Goal: Task Accomplishment & Management: Complete application form

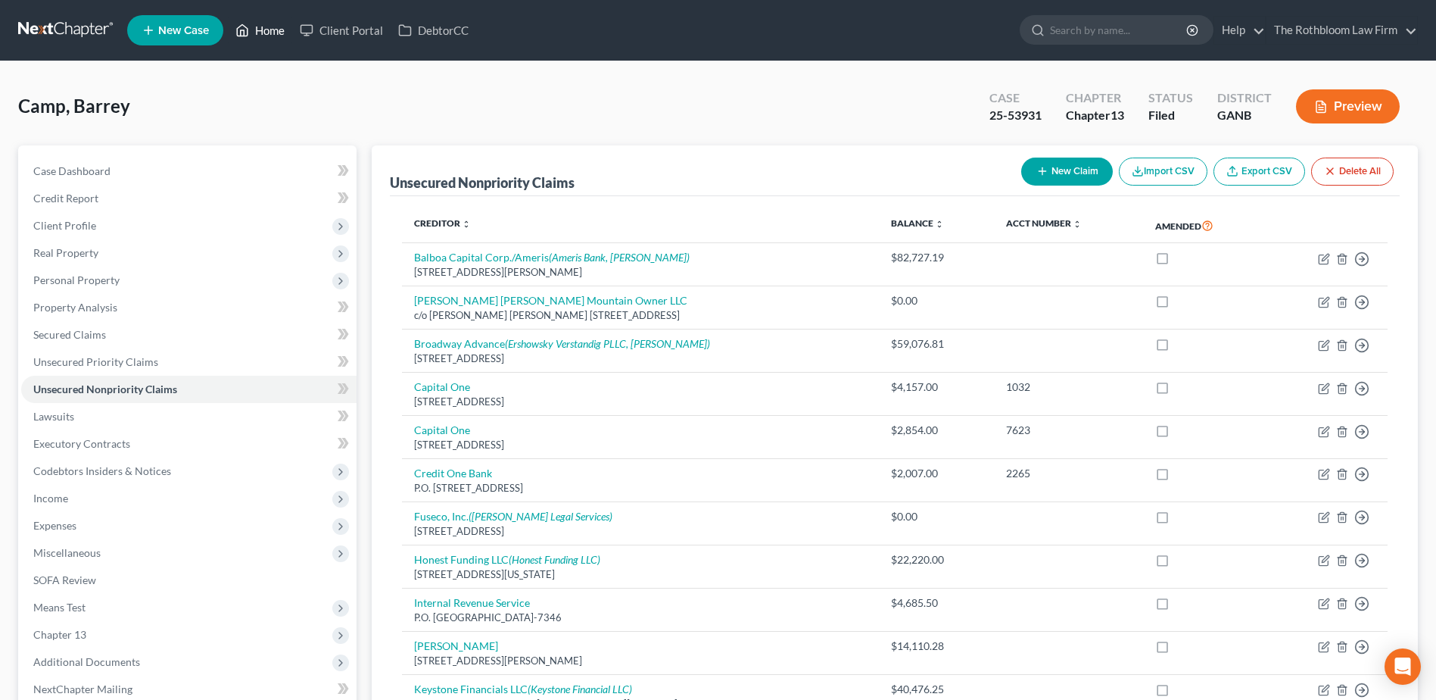
click at [265, 33] on link "Home" at bounding box center [260, 30] width 64 height 27
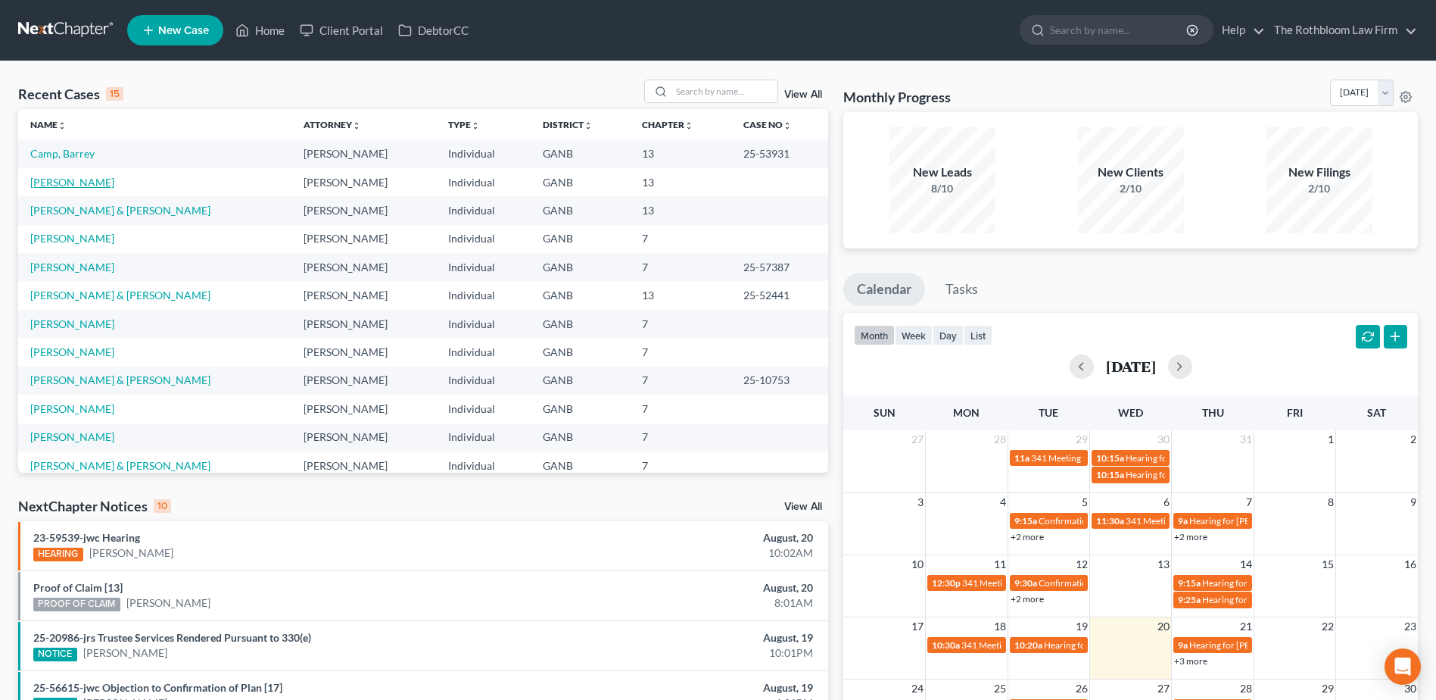
click at [62, 184] on link "[PERSON_NAME]" at bounding box center [72, 182] width 84 height 13
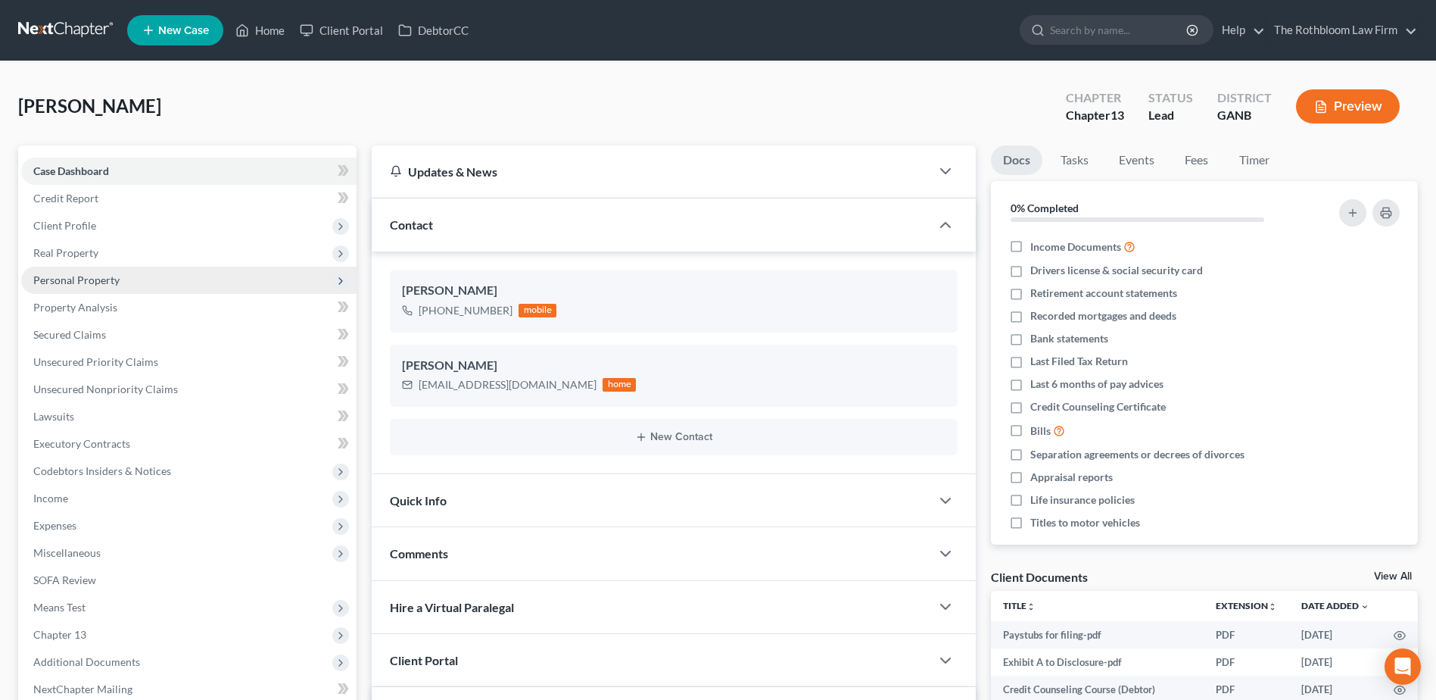
click at [58, 285] on span "Personal Property" at bounding box center [76, 279] width 86 height 13
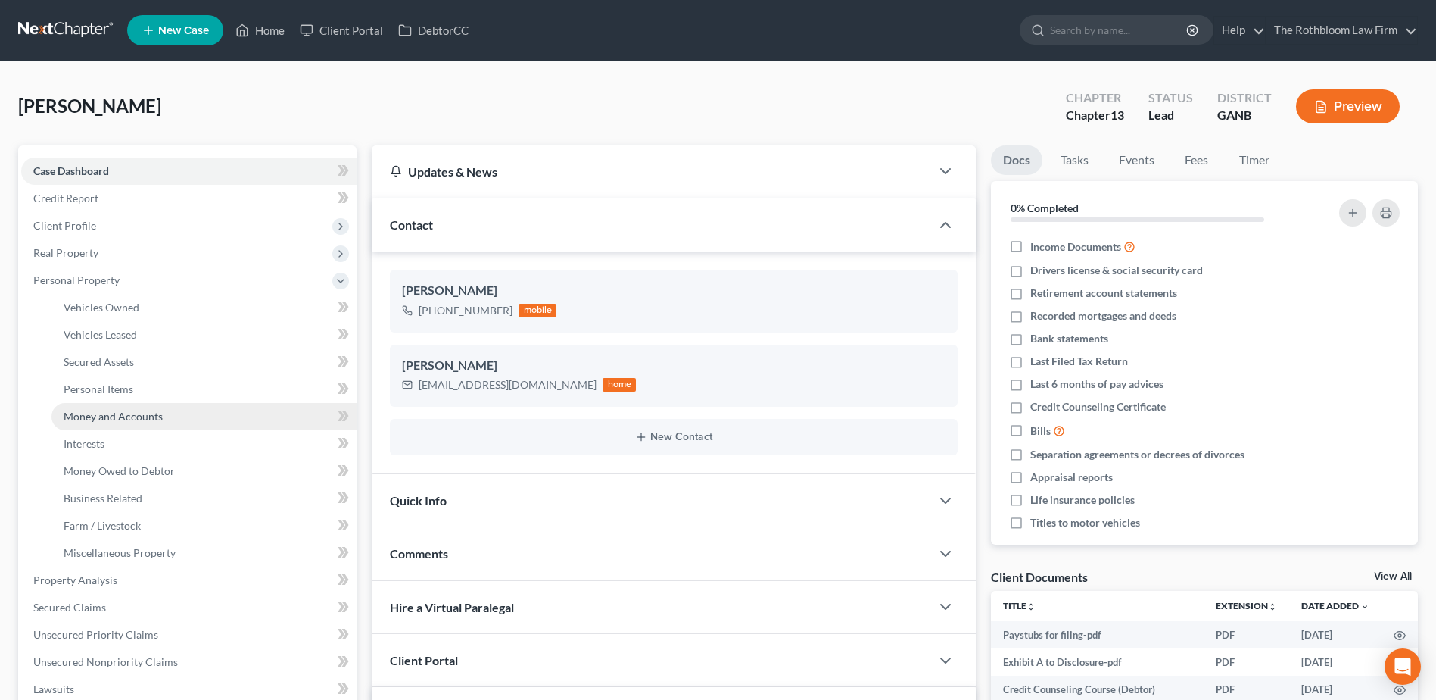
click at [133, 426] on link "Money and Accounts" at bounding box center [203, 416] width 305 height 27
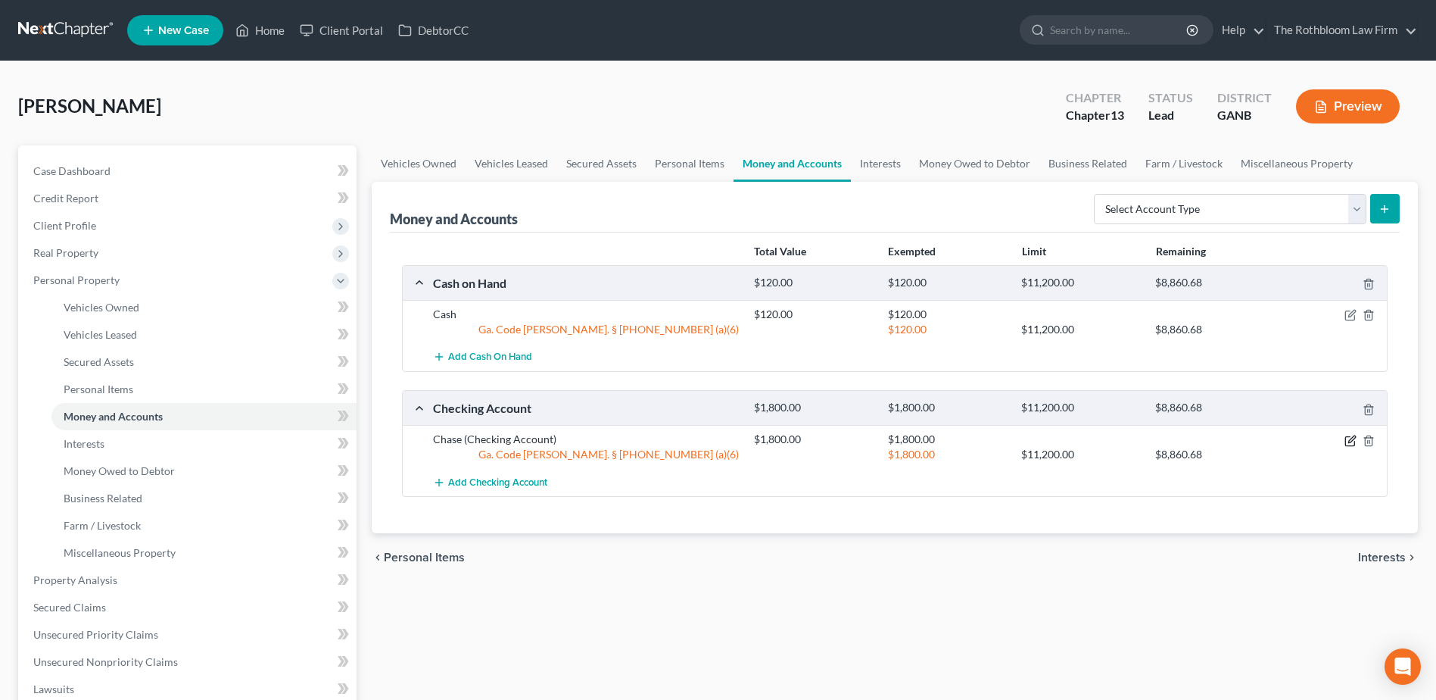
click at [1350, 436] on icon "button" at bounding box center [1349, 440] width 9 height 9
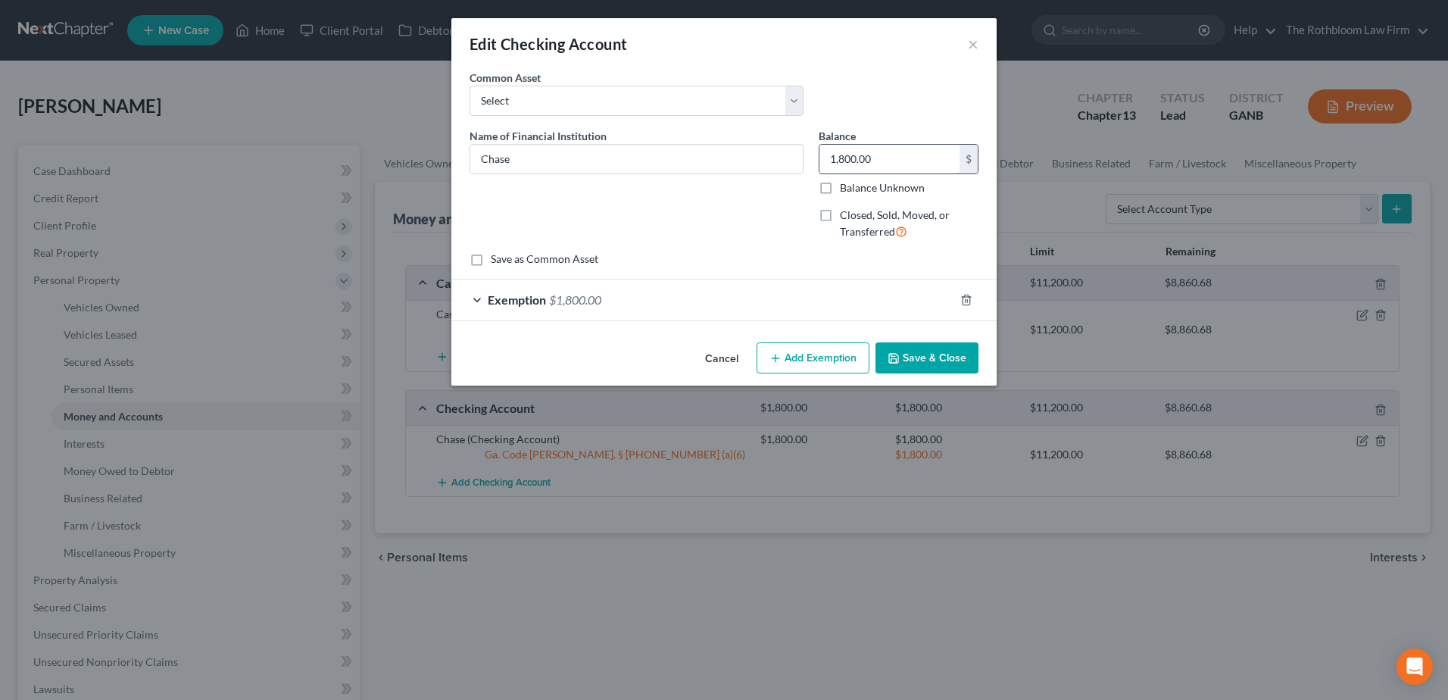
click at [894, 156] on input "1,800.00" at bounding box center [889, 159] width 140 height 29
type input "2,700"
click at [609, 306] on div "Exemption $1,800.00" at bounding box center [702, 299] width 503 height 40
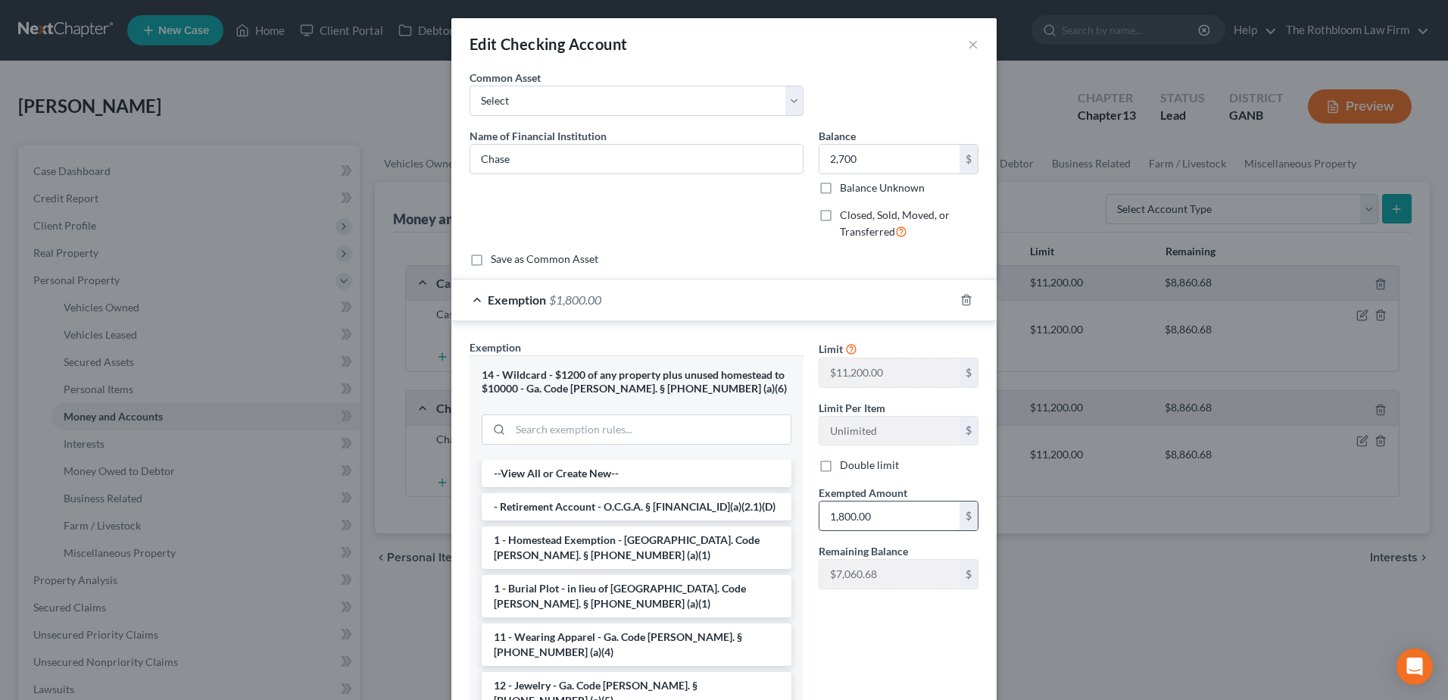
click at [886, 516] on input "1,800.00" at bounding box center [889, 515] width 140 height 29
type input "2,700"
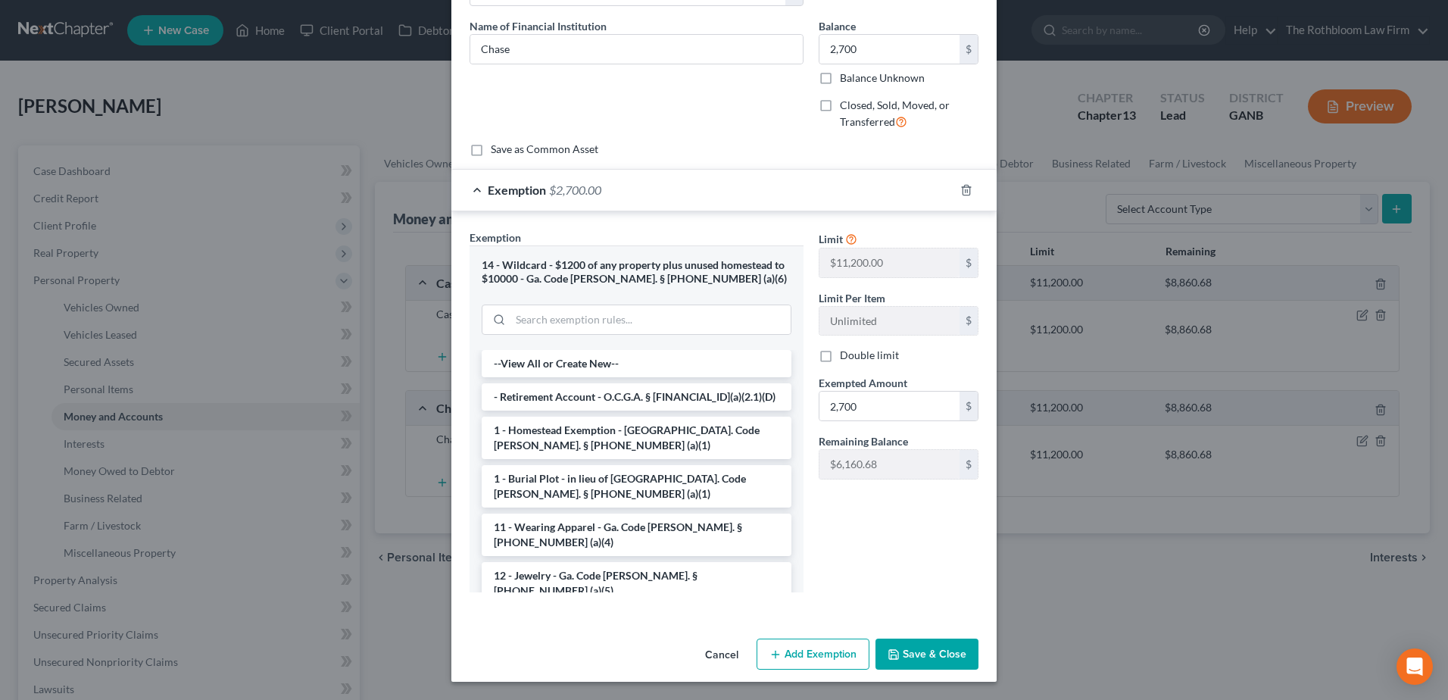
click at [927, 659] on button "Save & Close" at bounding box center [926, 654] width 103 height 32
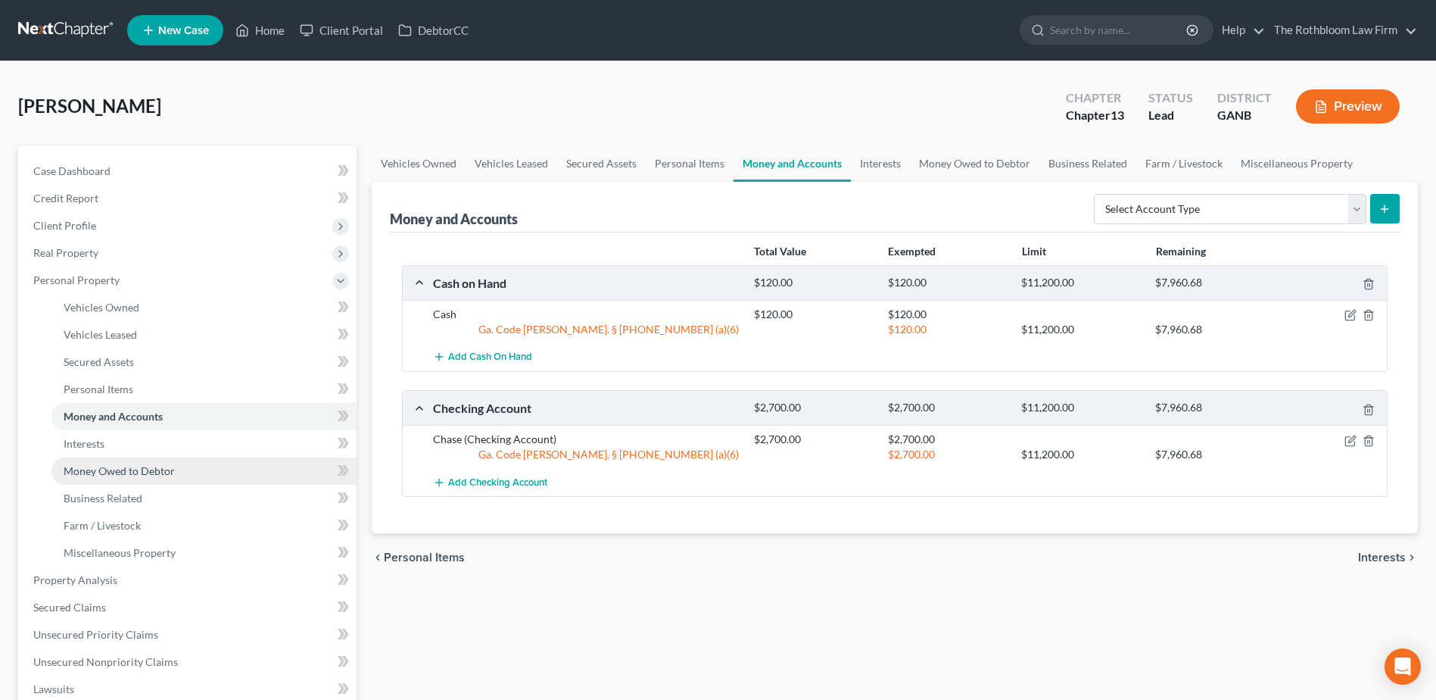
click at [122, 466] on span "Money Owed to Debtor" at bounding box center [119, 470] width 111 height 13
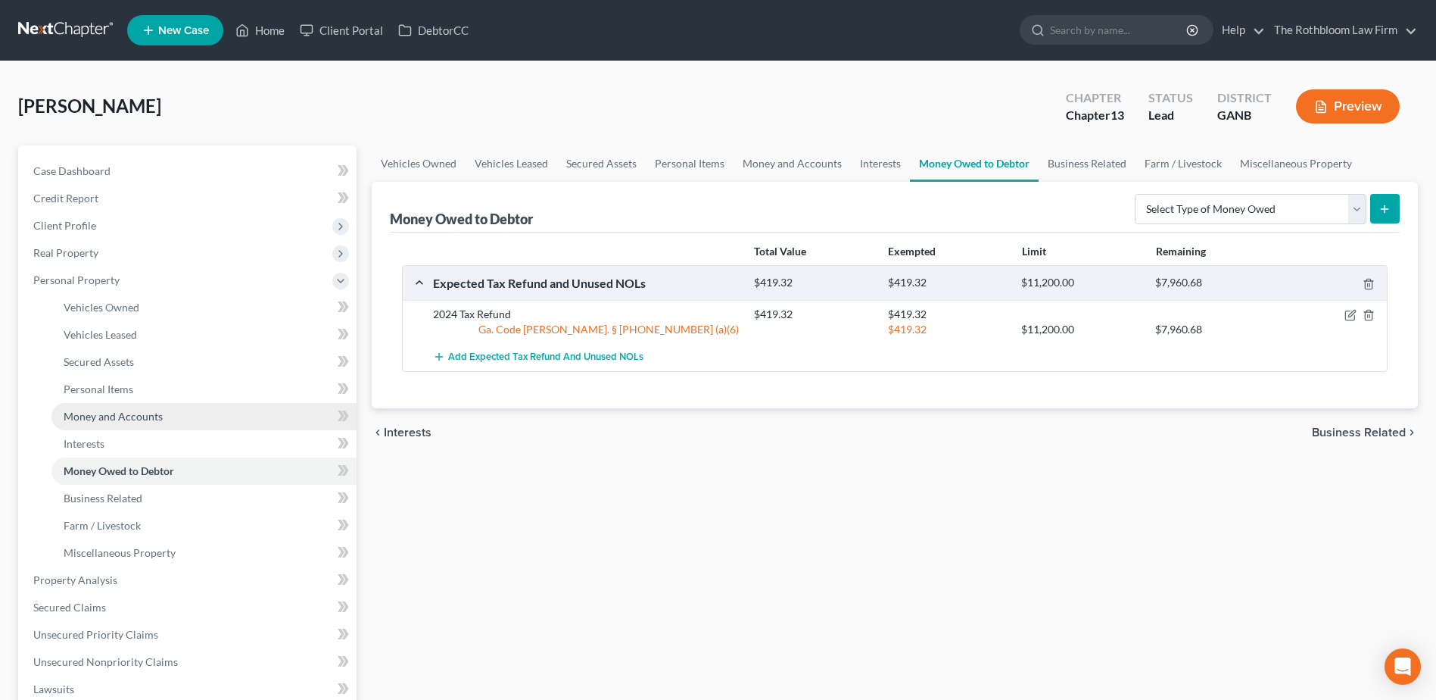
click at [145, 425] on link "Money and Accounts" at bounding box center [203, 416] width 305 height 27
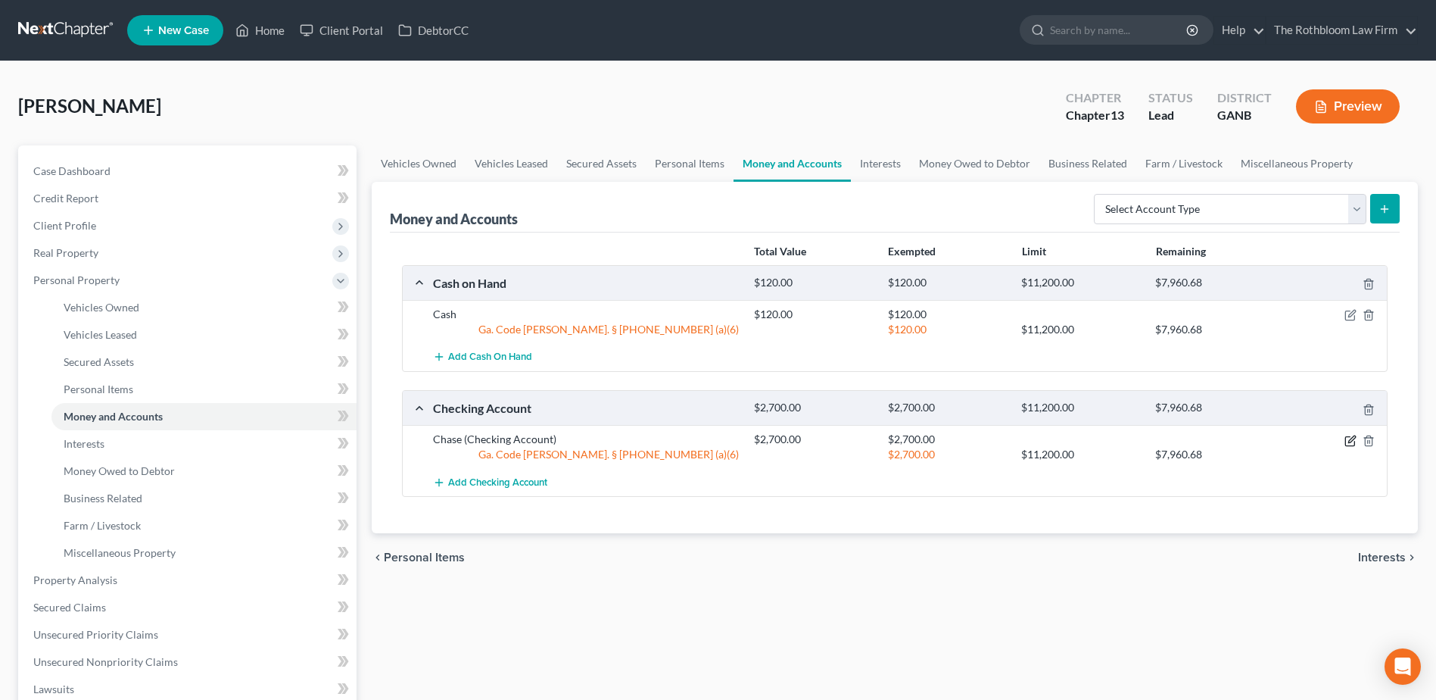
click at [1354, 438] on icon "button" at bounding box center [1351, 438] width 7 height 7
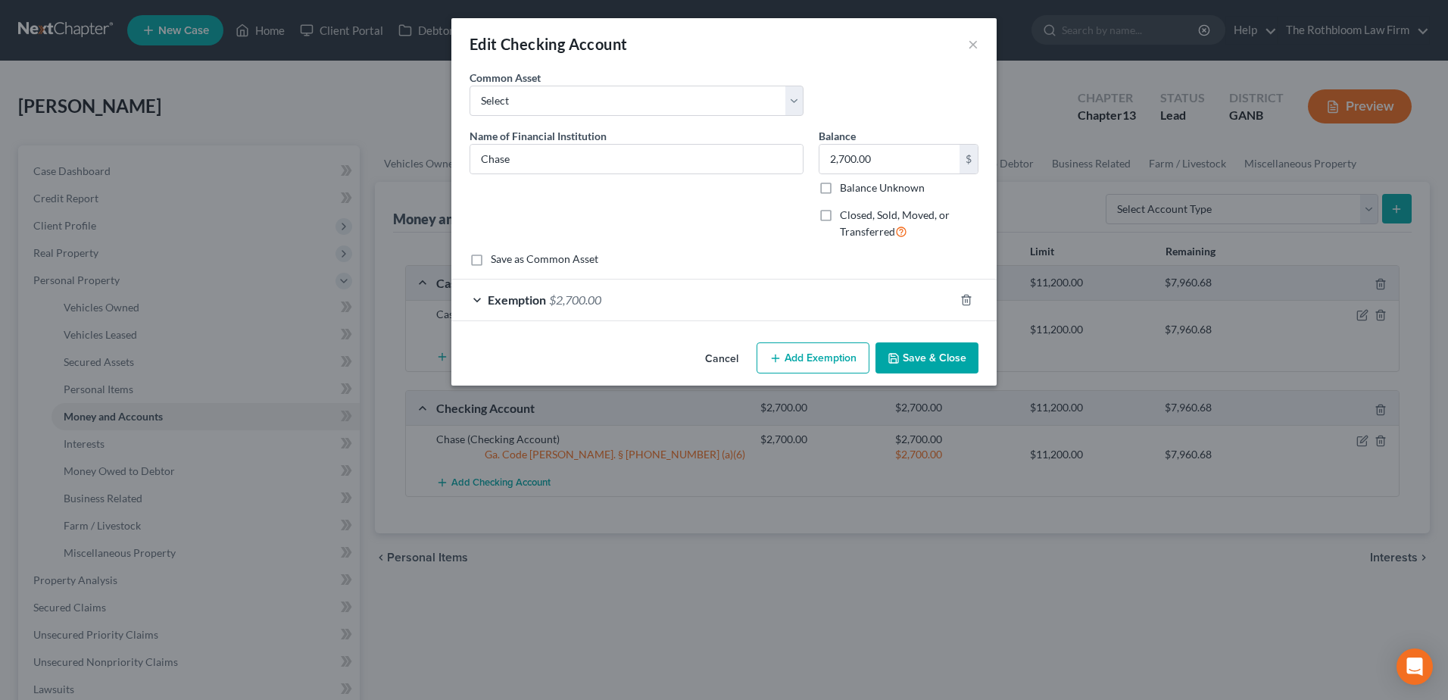
click at [593, 301] on span "$2,700.00" at bounding box center [575, 299] width 52 height 14
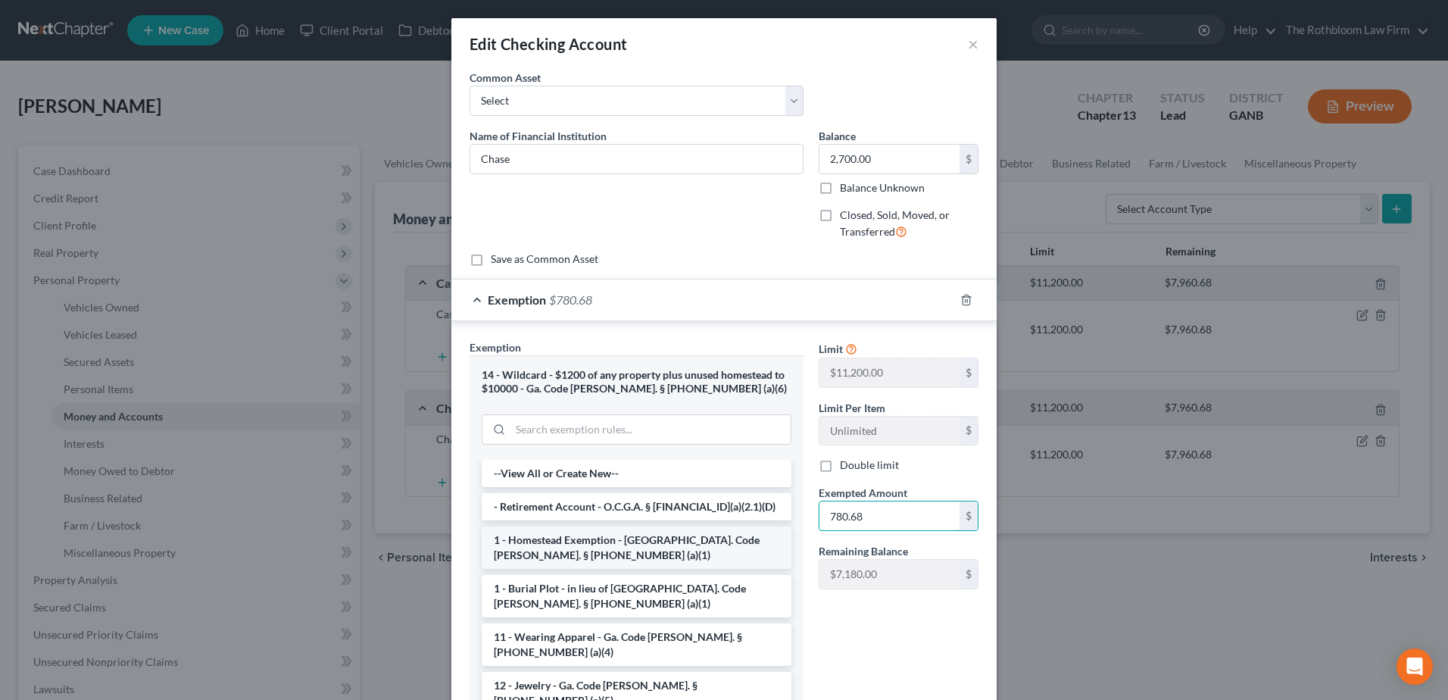
type input "780.68"
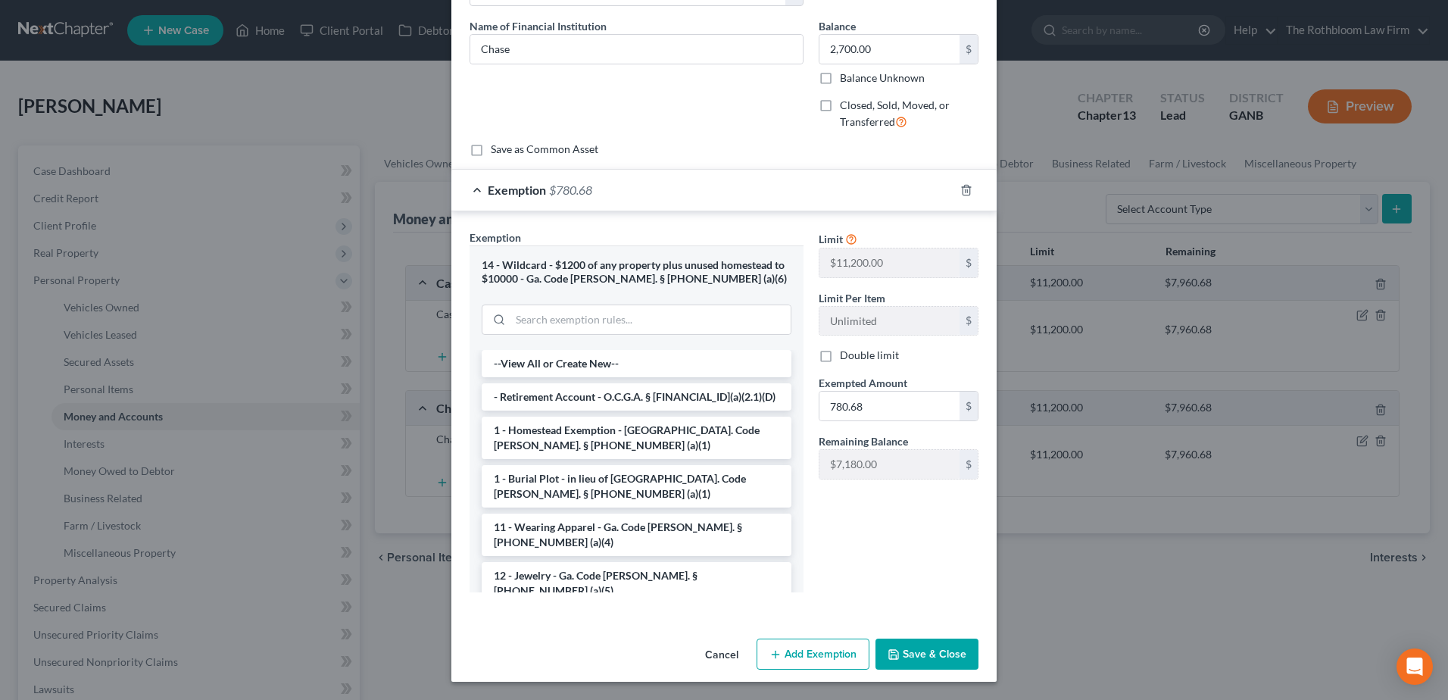
click at [908, 650] on button "Save & Close" at bounding box center [926, 654] width 103 height 32
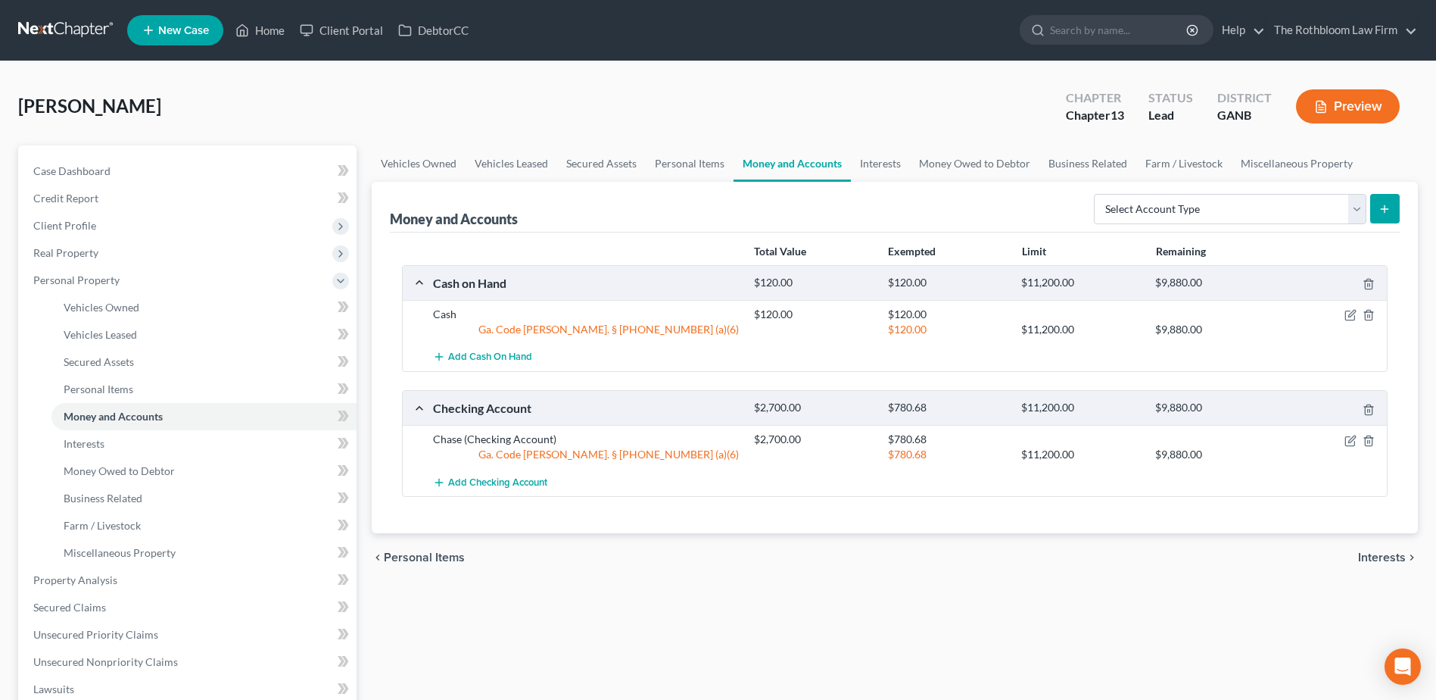
click at [1357, 313] on div at bounding box center [1335, 314] width 107 height 15
click at [1347, 317] on icon "button" at bounding box center [1351, 315] width 12 height 12
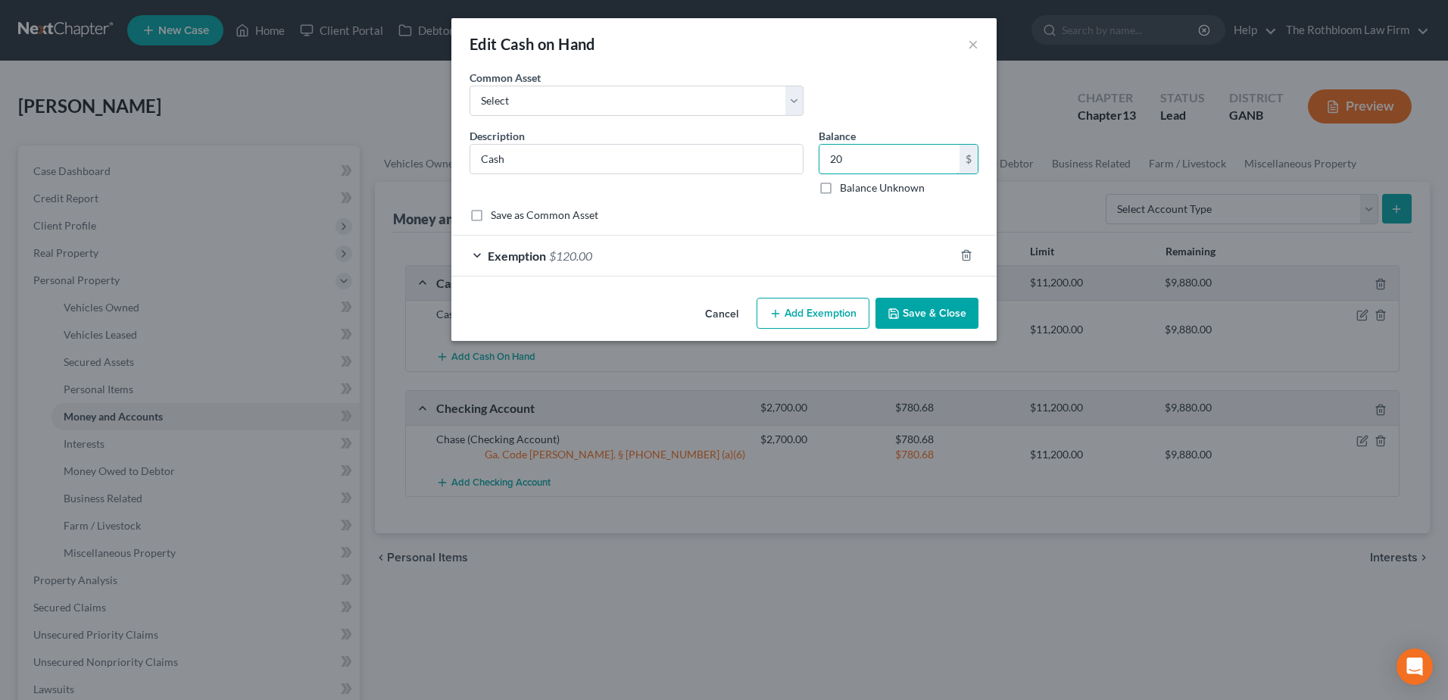
type input "20"
click at [569, 251] on span "$120.00" at bounding box center [570, 255] width 43 height 14
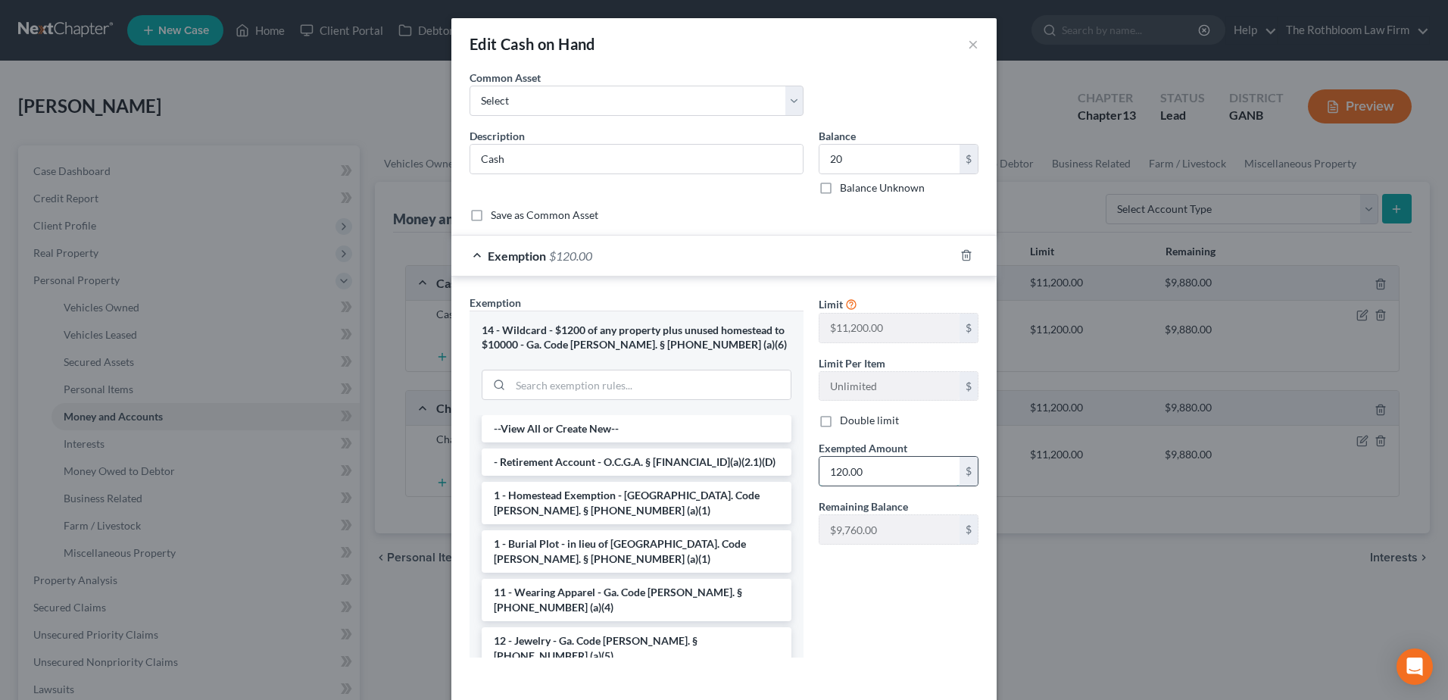
click at [860, 470] on input "120.00" at bounding box center [889, 471] width 140 height 29
type input "20"
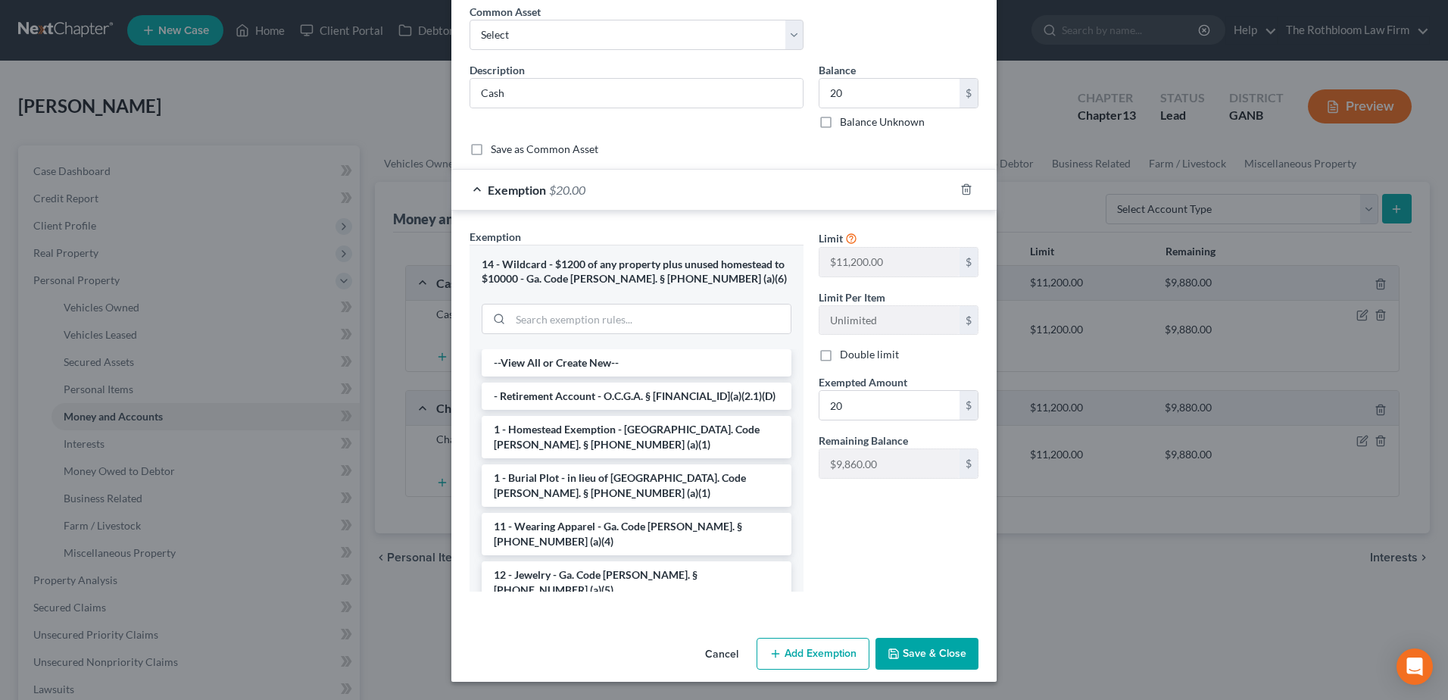
click at [924, 648] on button "Save & Close" at bounding box center [926, 653] width 103 height 32
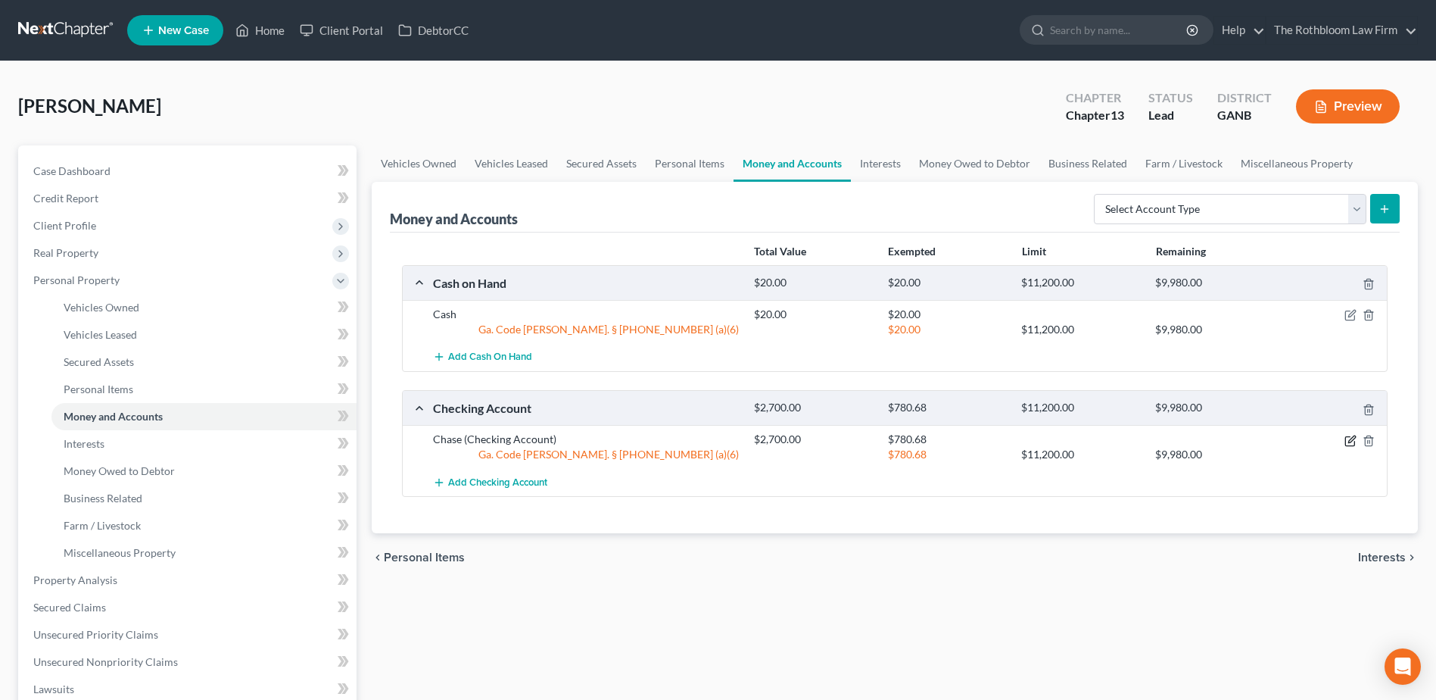
click at [1351, 441] on icon "button" at bounding box center [1351, 441] width 12 height 12
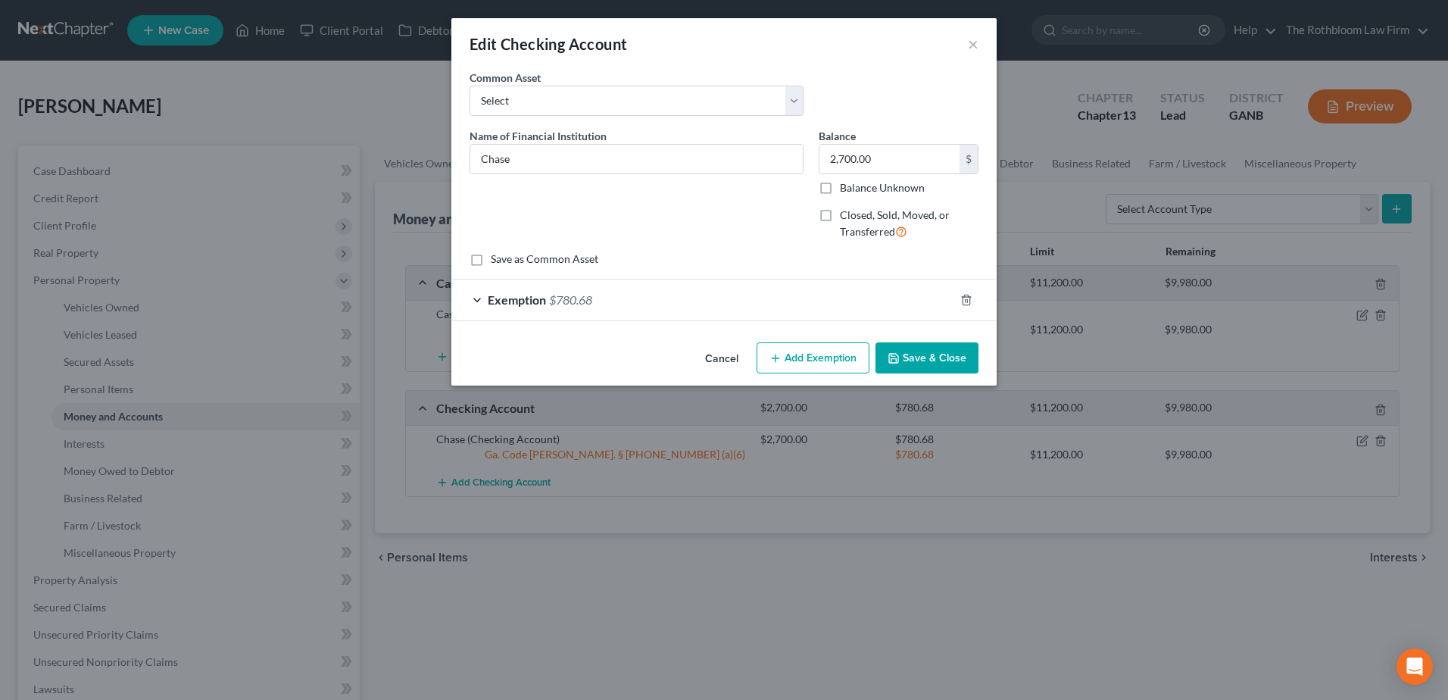
click at [563, 299] on span "$780.68" at bounding box center [570, 299] width 43 height 14
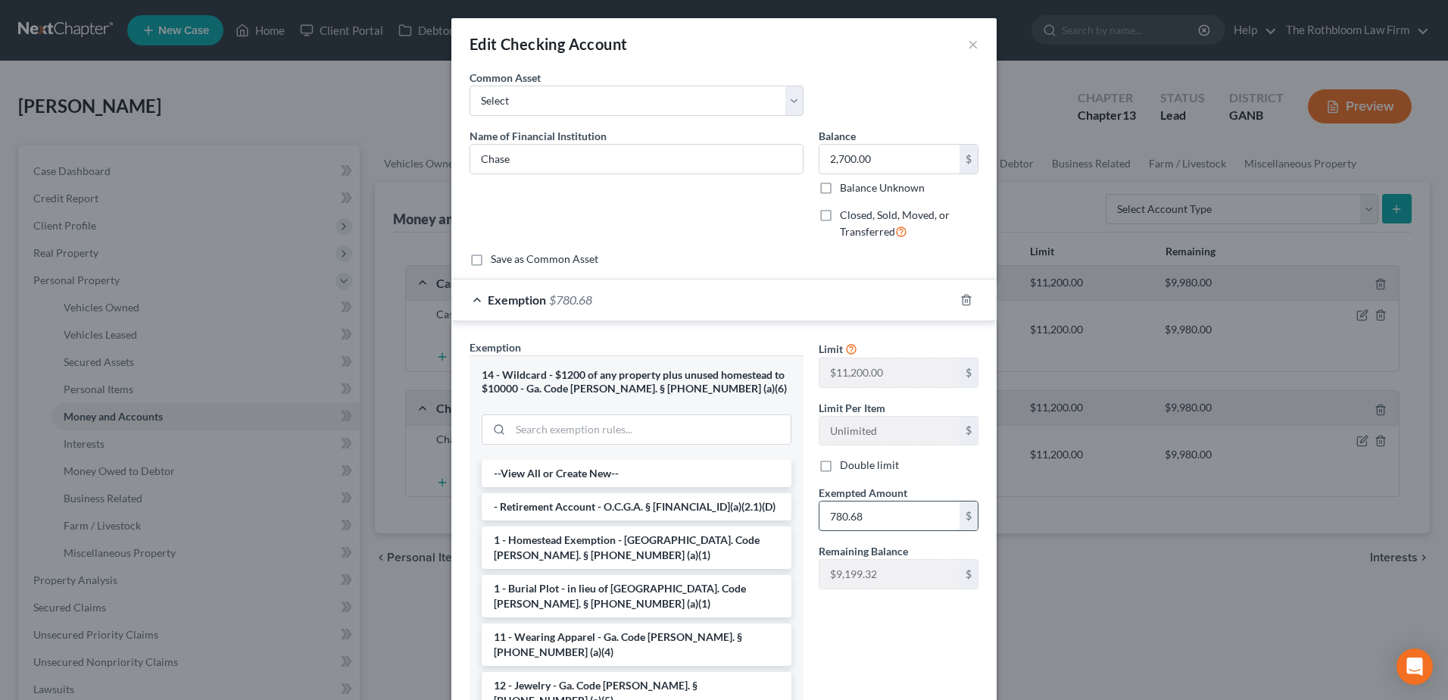
click at [829, 519] on input "780.68" at bounding box center [889, 515] width 140 height 29
type input "760.68"
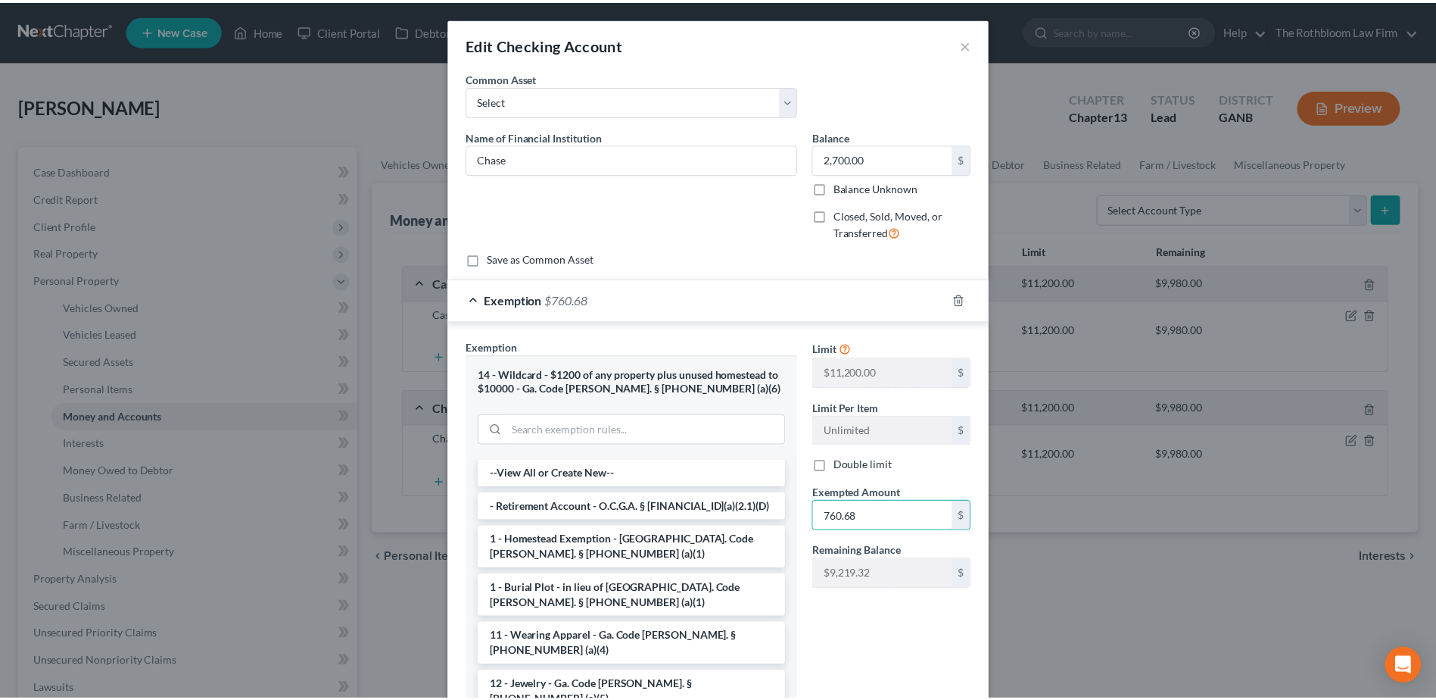
scroll to position [110, 0]
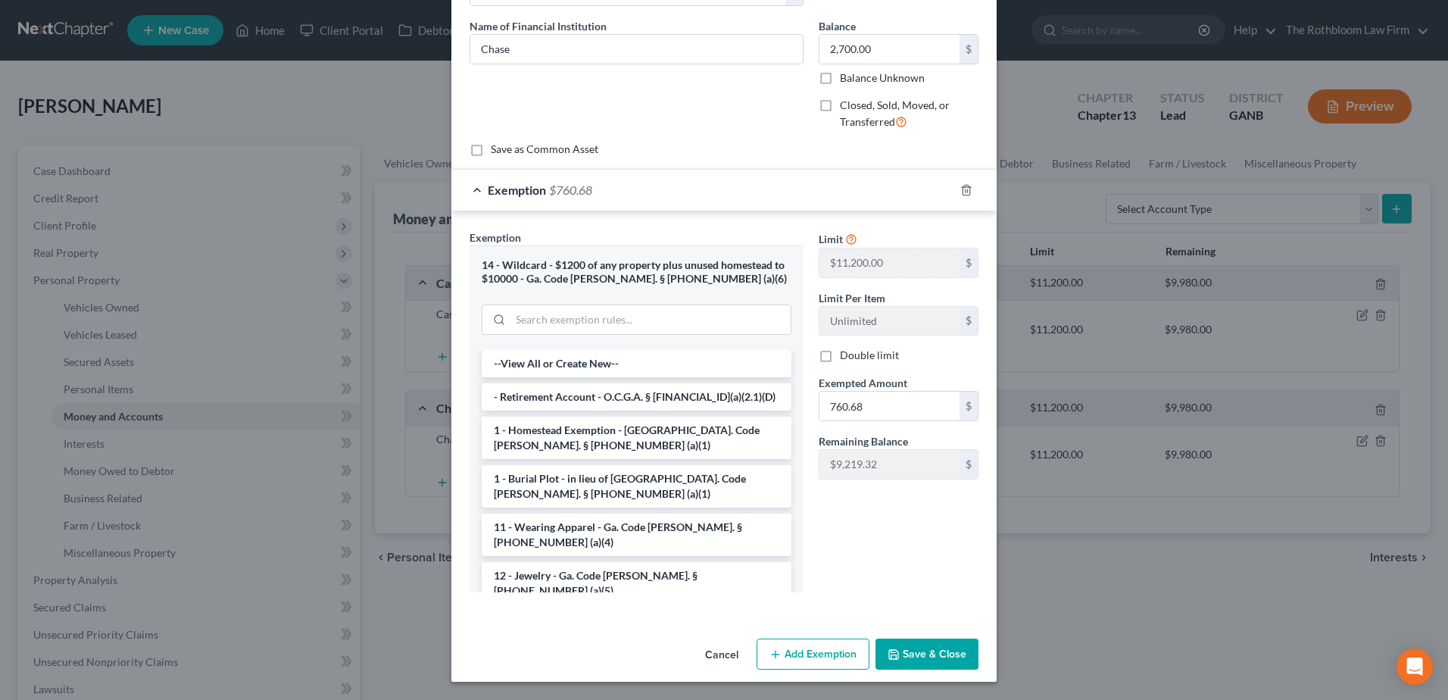
click at [902, 658] on button "Save & Close" at bounding box center [926, 654] width 103 height 32
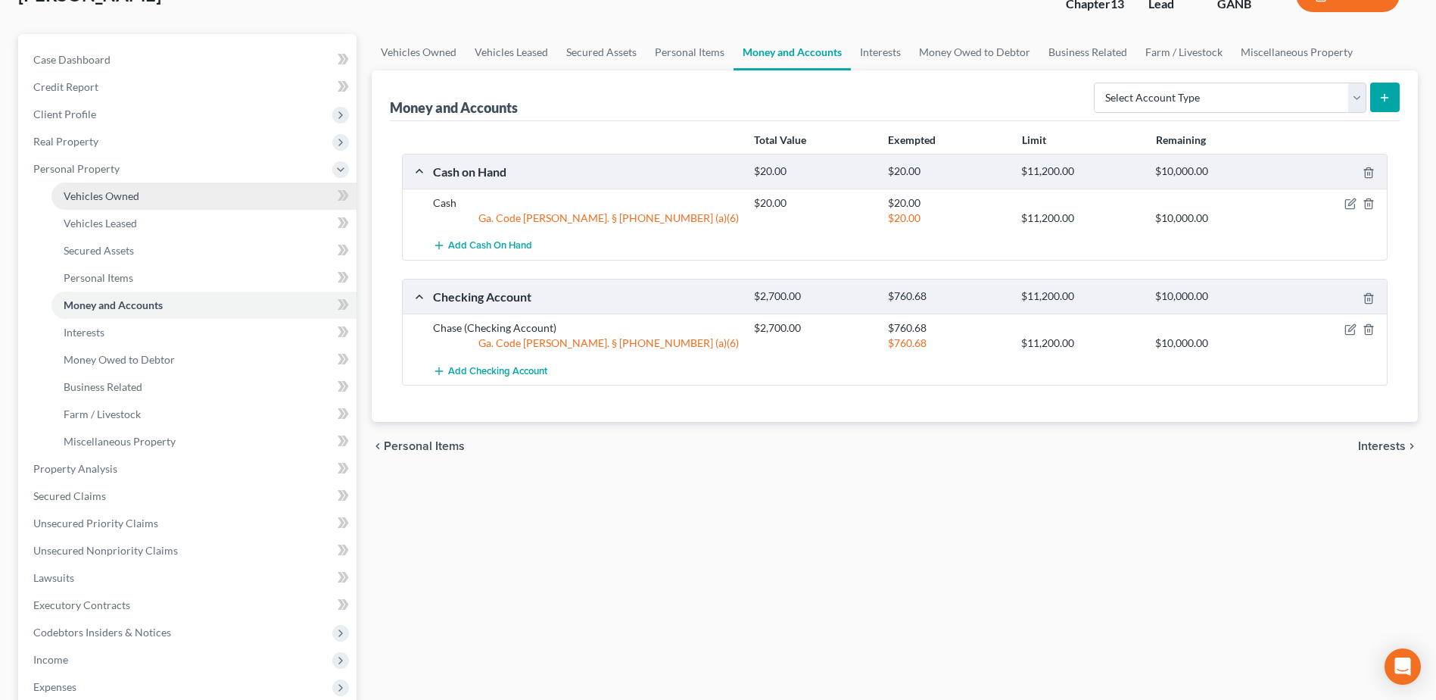
scroll to position [0, 0]
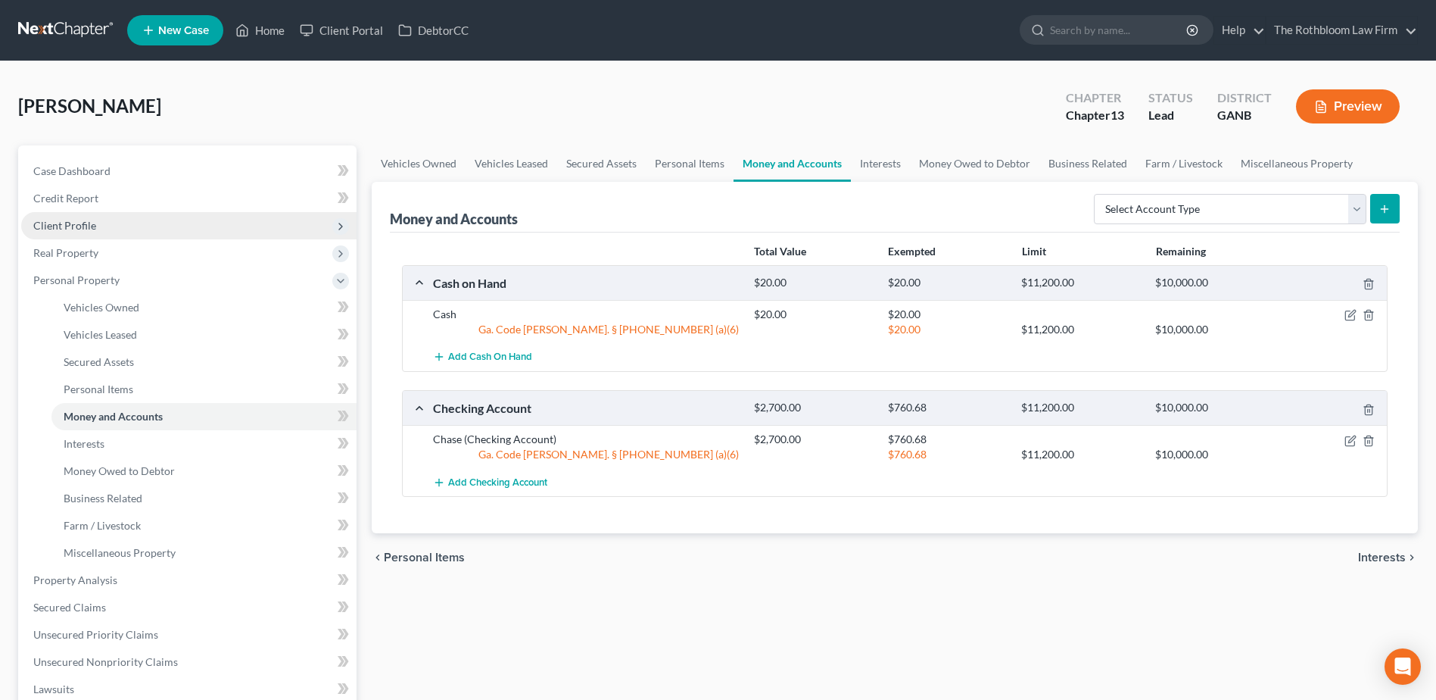
click at [46, 223] on span "Client Profile" at bounding box center [64, 225] width 63 height 13
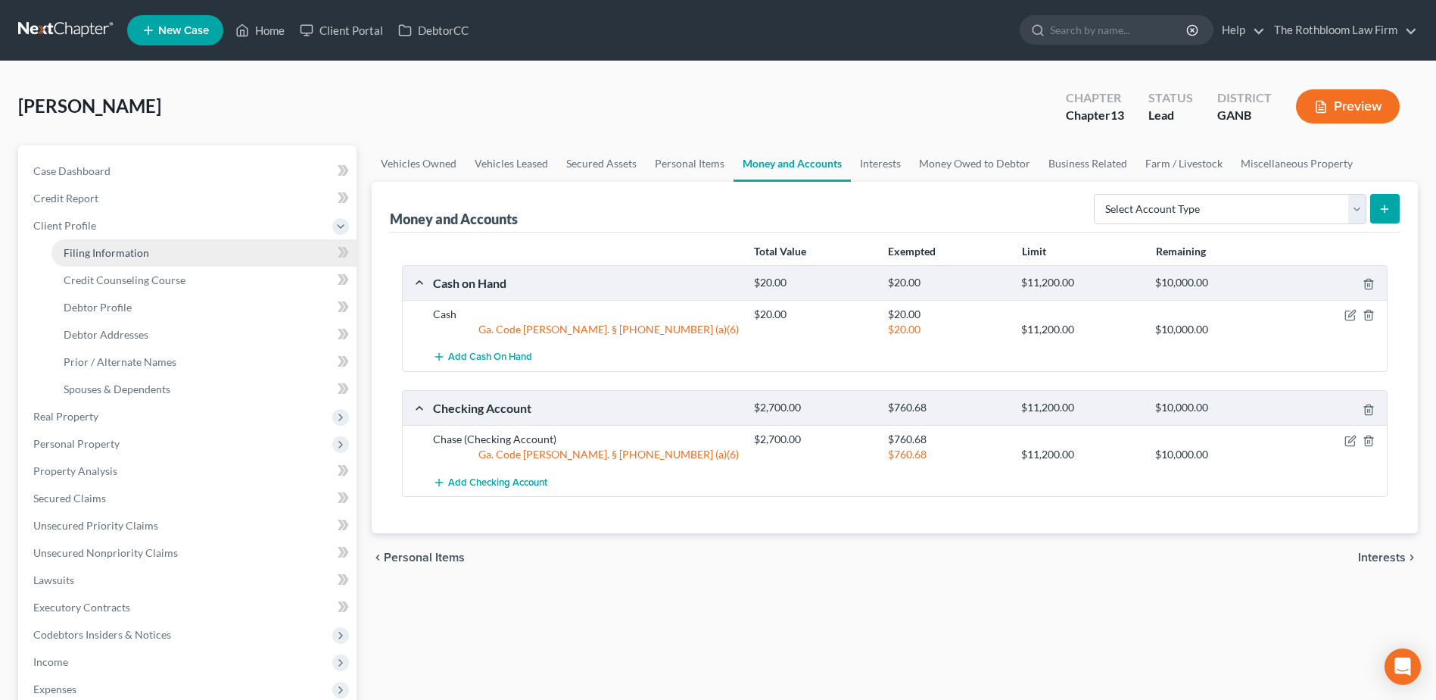
click at [109, 246] on span "Filing Information" at bounding box center [107, 252] width 86 height 13
select select "1"
select select "0"
select select "3"
select select "10"
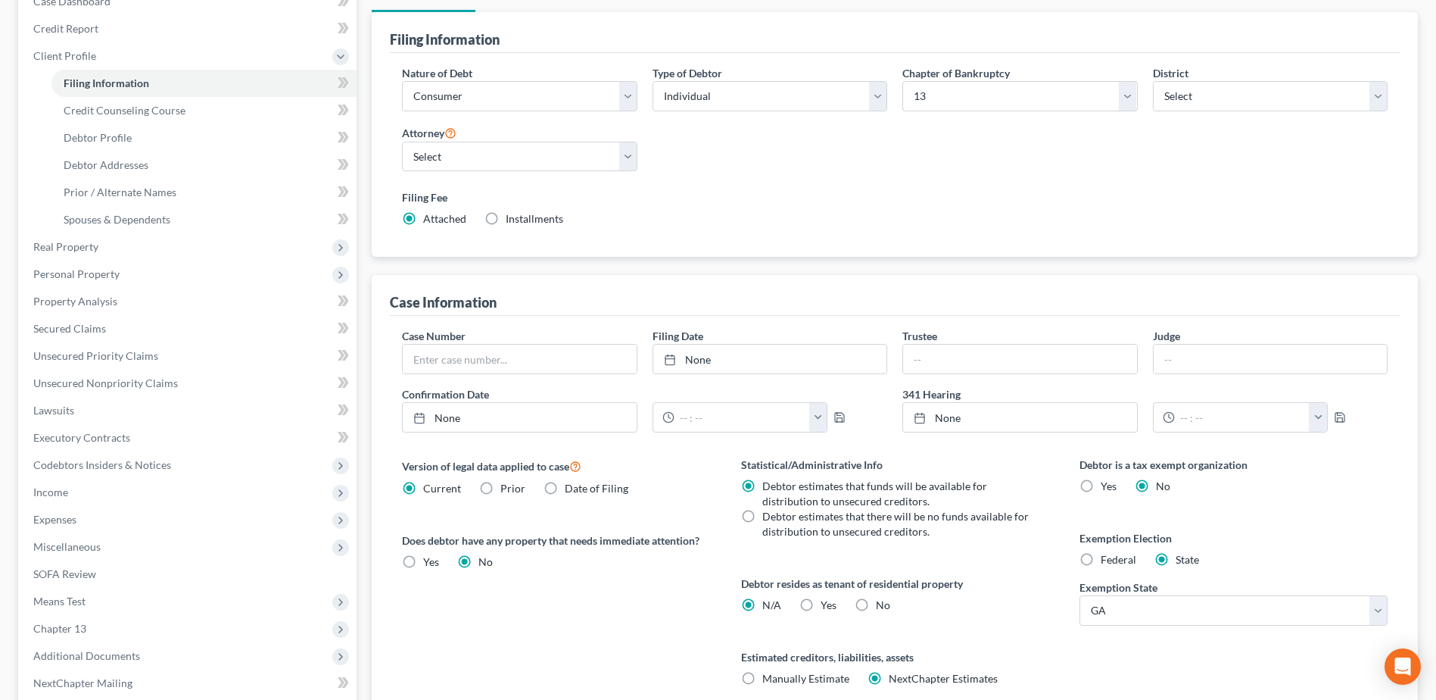
scroll to position [20, 0]
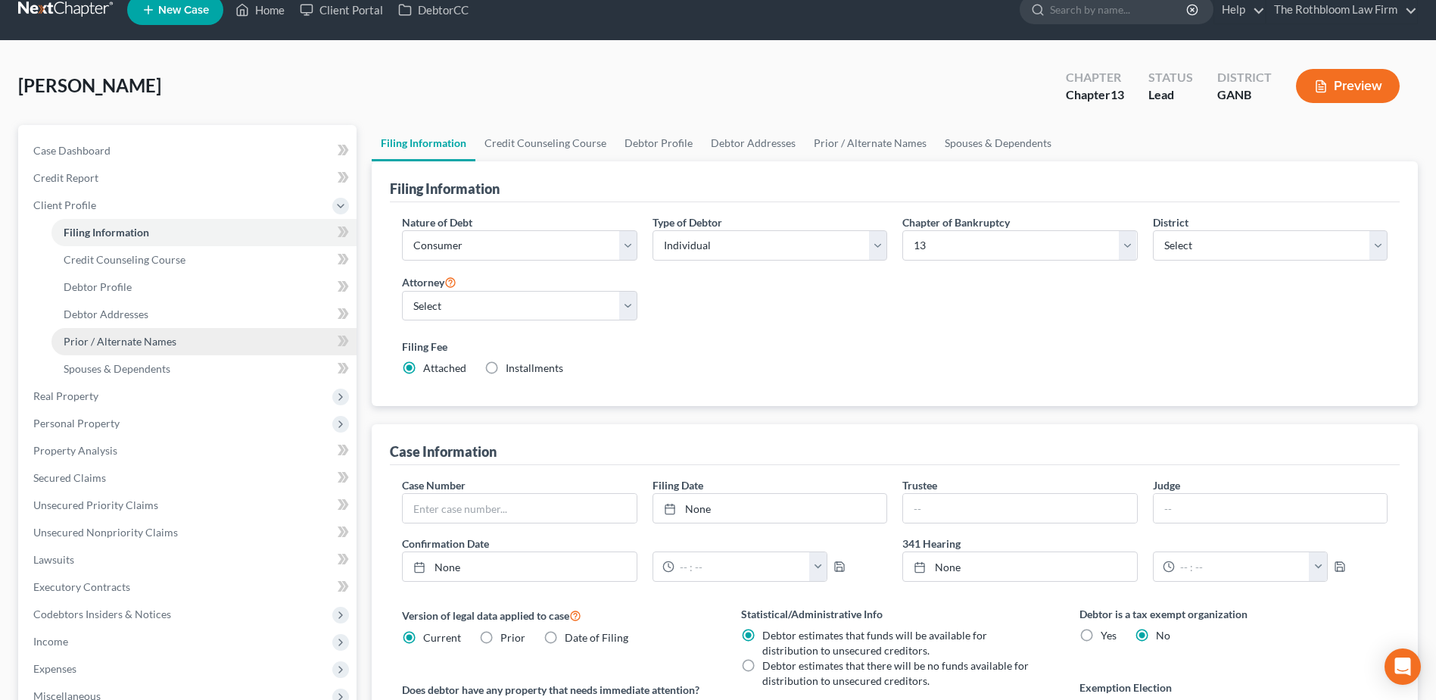
click at [134, 330] on link "Prior / Alternate Names" at bounding box center [203, 341] width 305 height 27
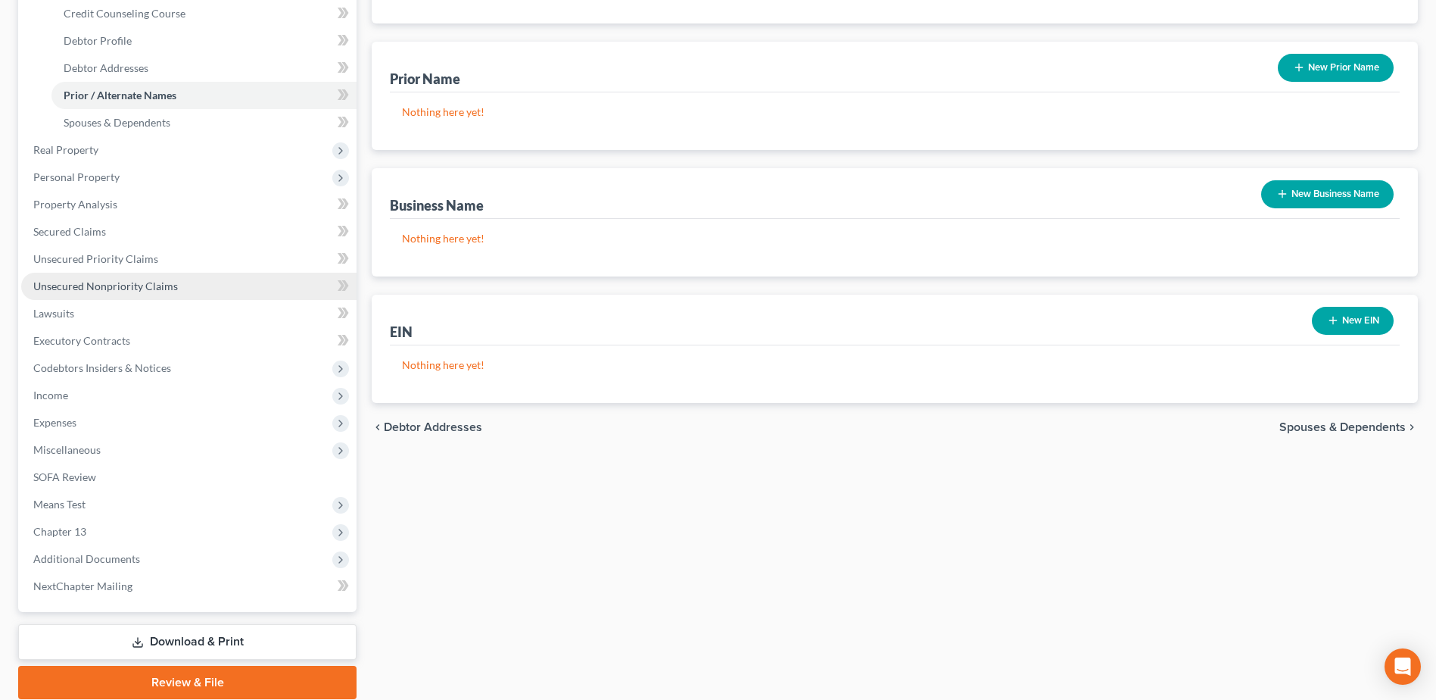
scroll to position [172, 0]
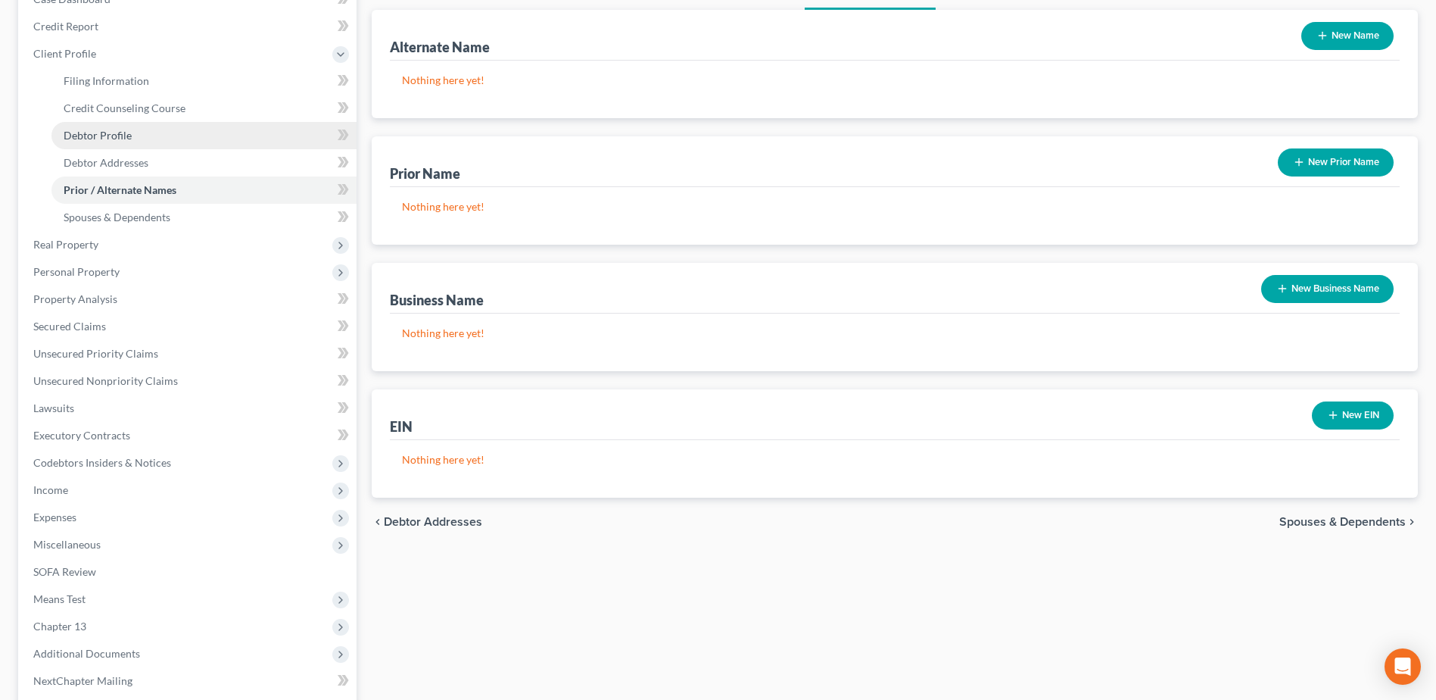
click at [115, 135] on span "Debtor Profile" at bounding box center [98, 135] width 68 height 13
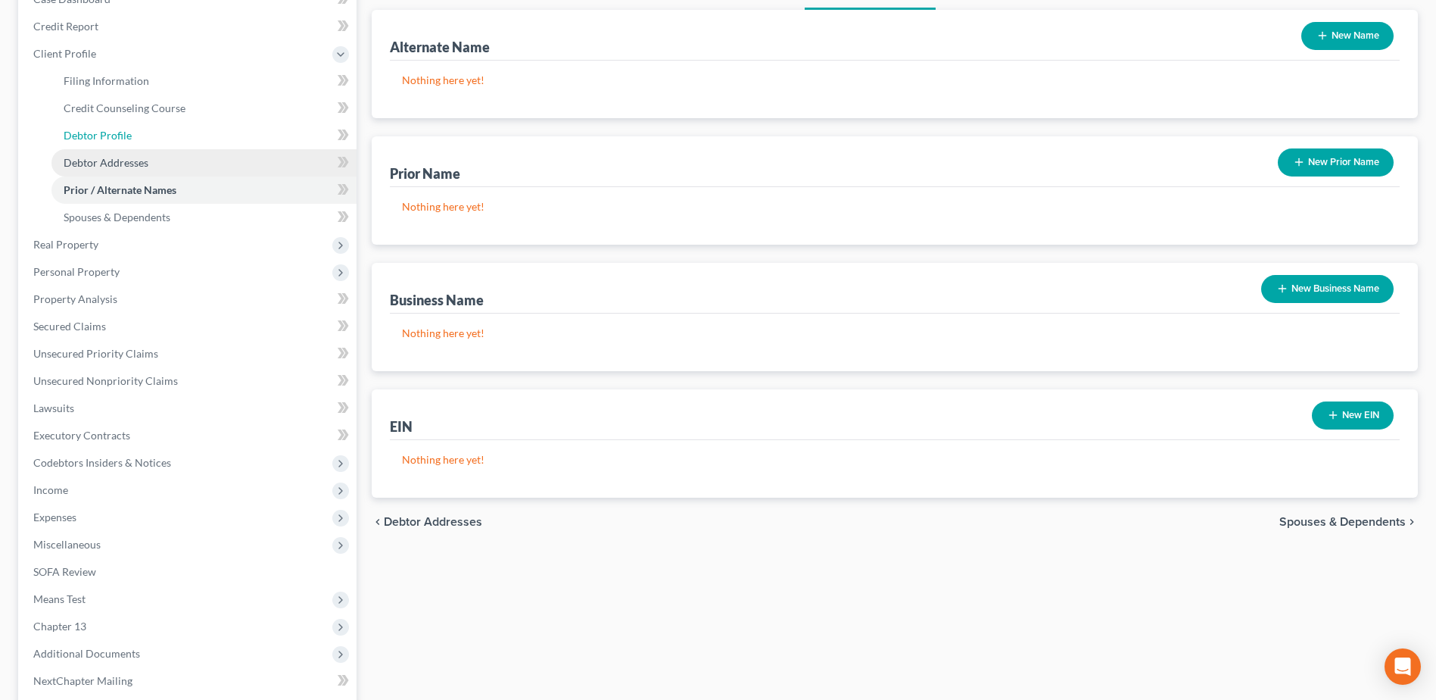
select select "0"
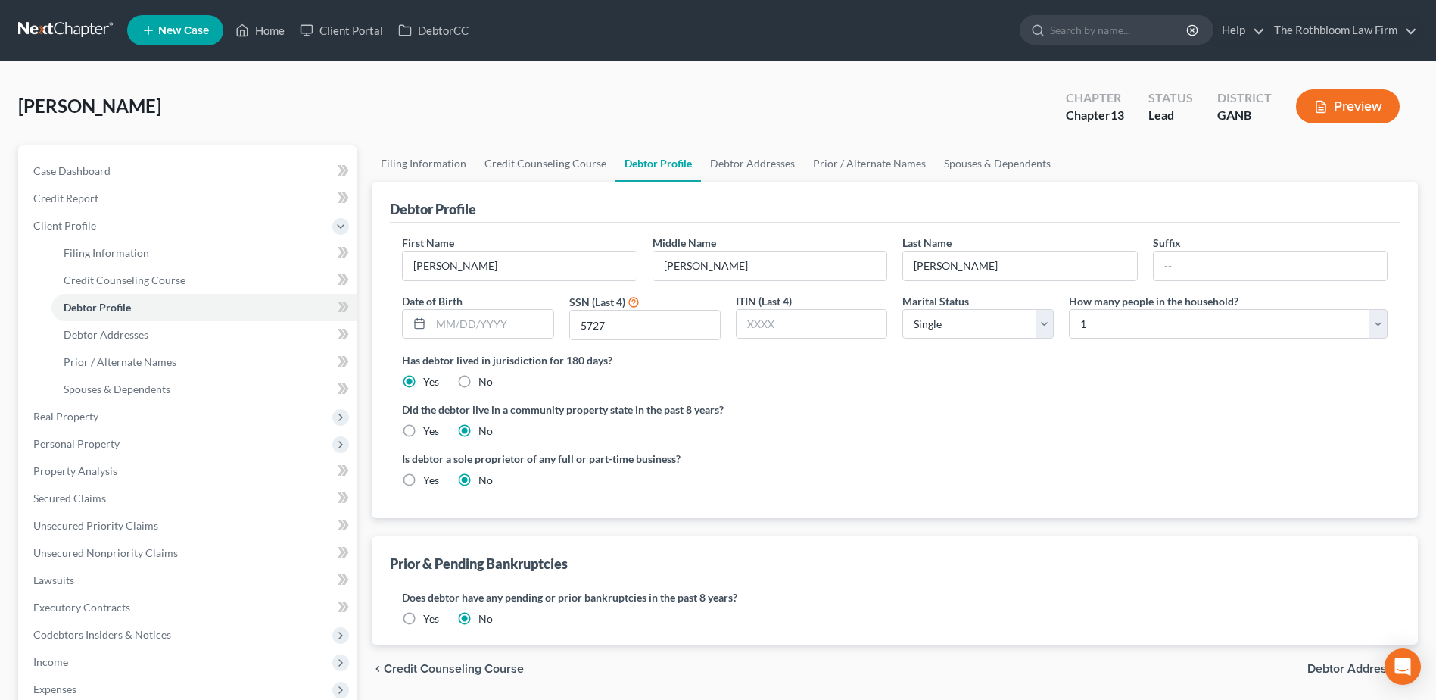
radio input "true"
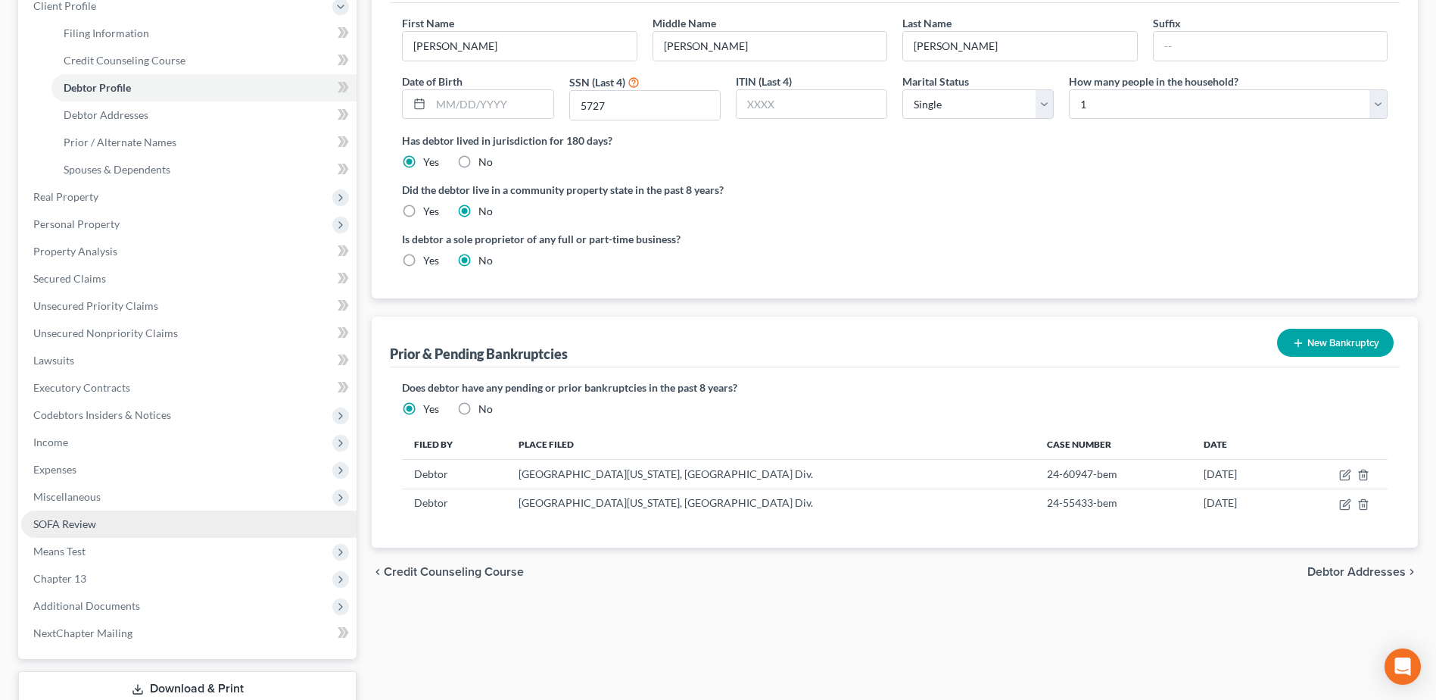
scroll to position [227, 0]
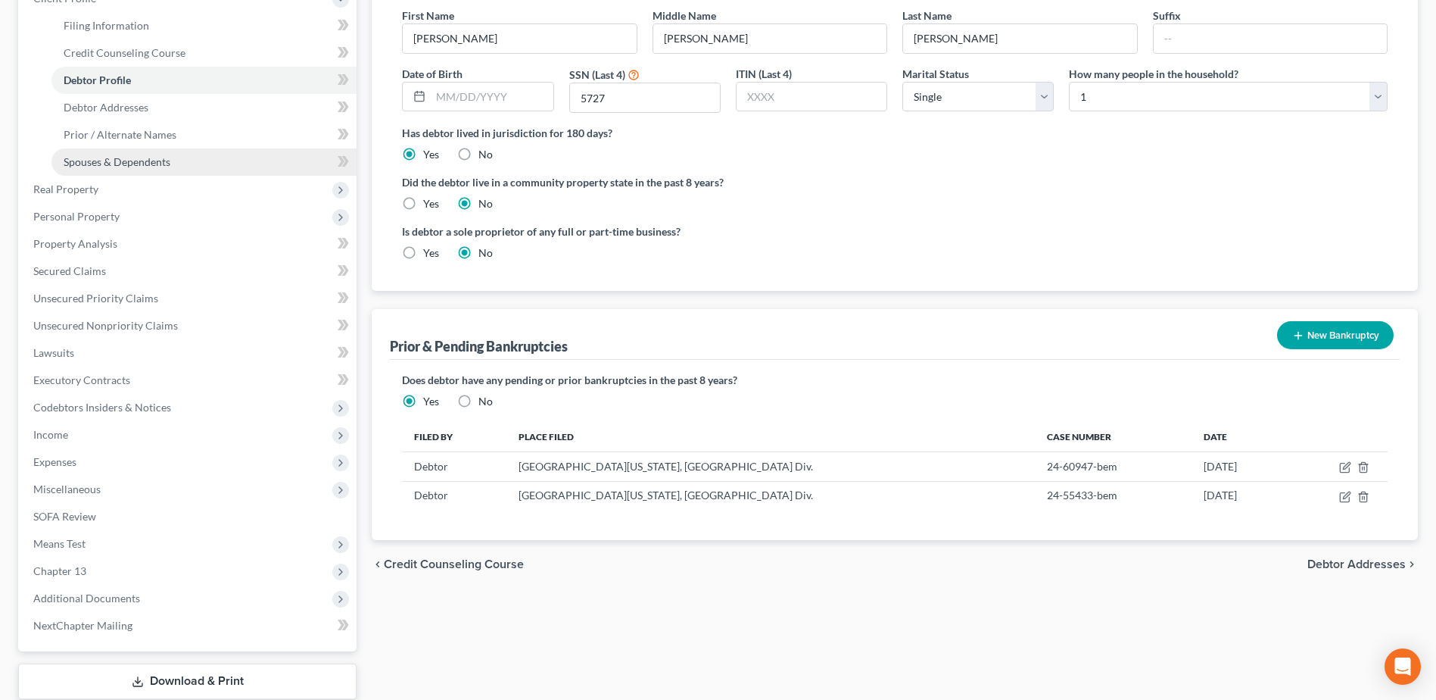
click at [118, 161] on span "Spouses & Dependents" at bounding box center [117, 161] width 107 height 13
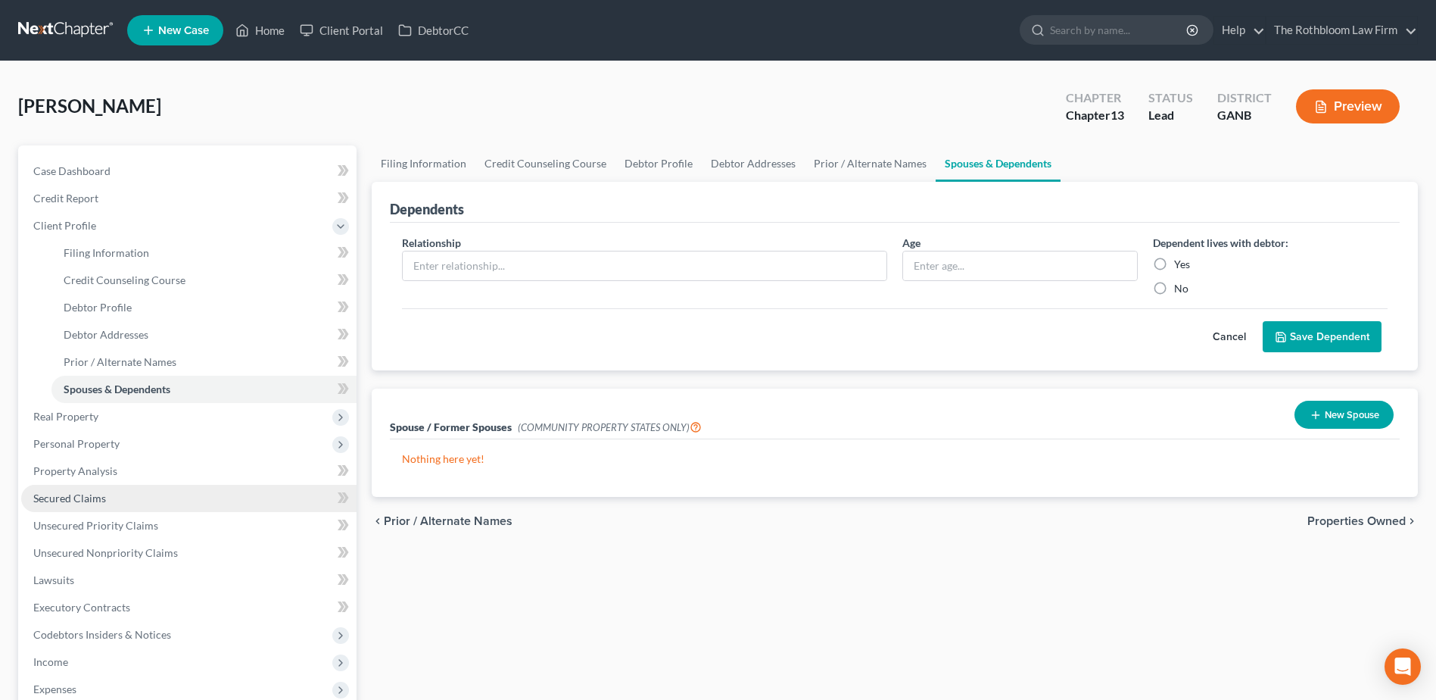
drag, startPoint x: 64, startPoint y: 500, endPoint x: 79, endPoint y: 498, distance: 15.2
click at [64, 500] on span "Secured Claims" at bounding box center [69, 497] width 73 height 13
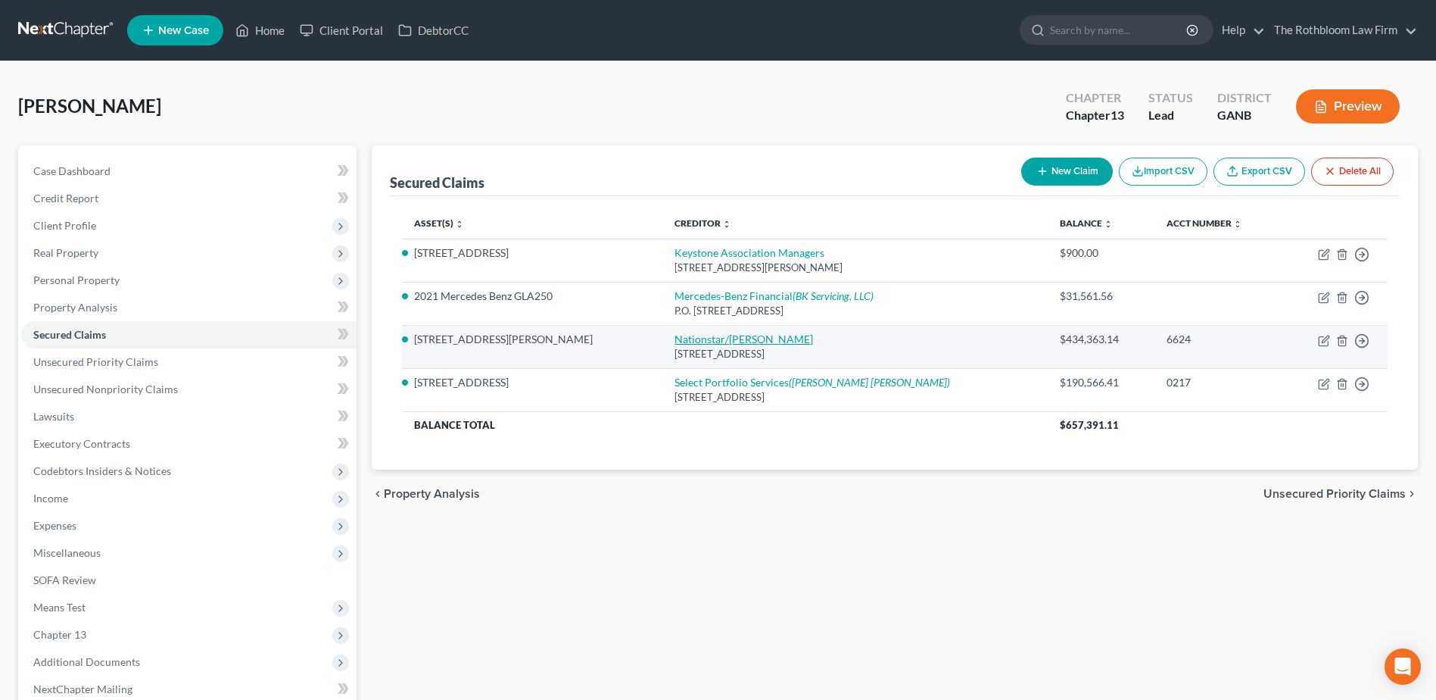
click at [688, 341] on link "Nationstar/[PERSON_NAME]" at bounding box center [744, 338] width 139 height 13
select select "45"
select select "2"
select select "0"
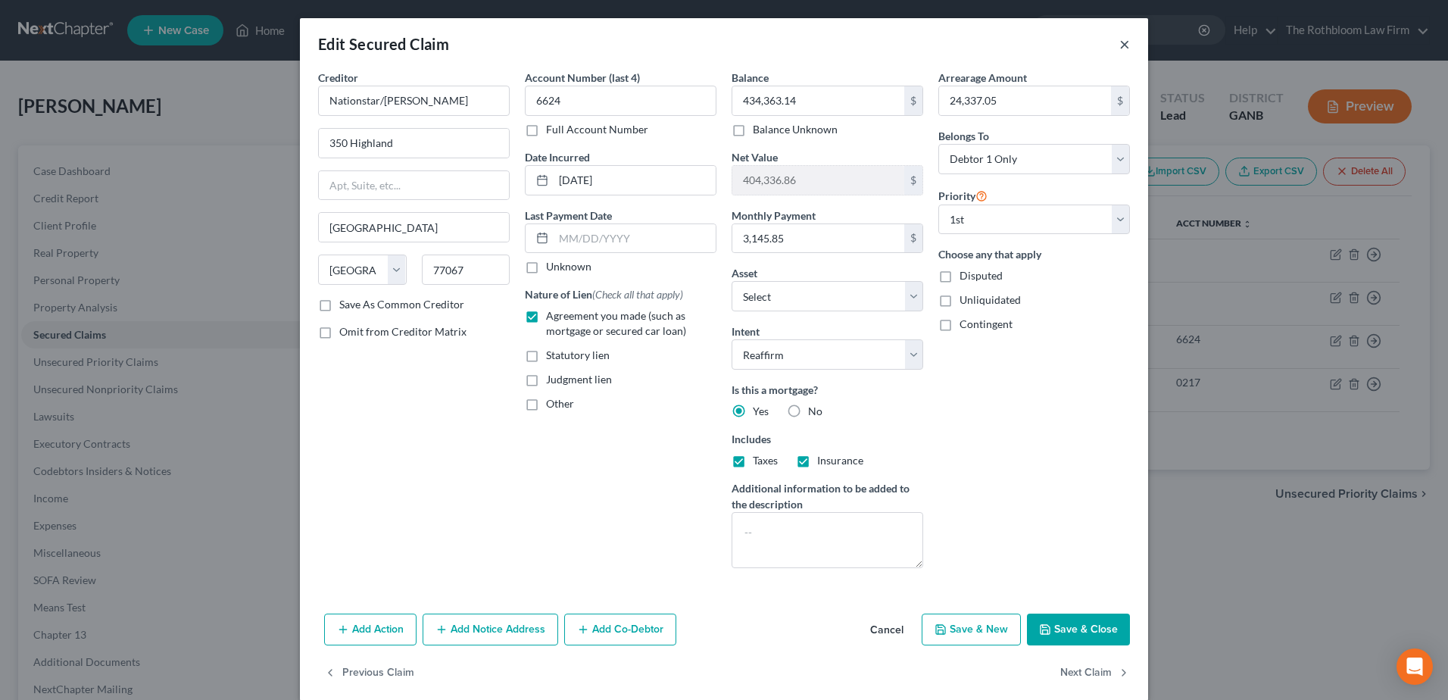
drag, startPoint x: 1120, startPoint y: 40, endPoint x: 1047, endPoint y: 275, distance: 245.7
click at [1120, 39] on button "×" at bounding box center [1124, 44] width 11 height 18
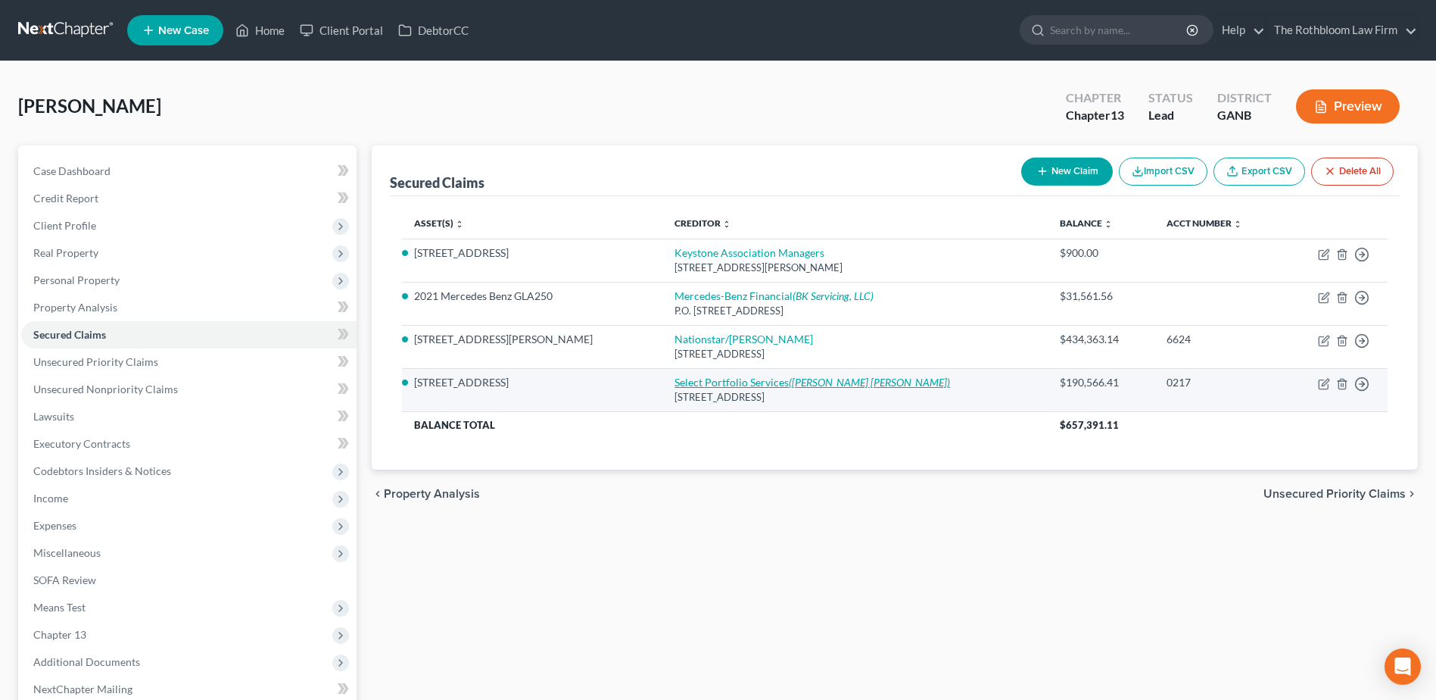
click at [746, 379] on link "Select Portfolio Services ([PERSON_NAME] [PERSON_NAME])" at bounding box center [813, 382] width 276 height 13
select select "9"
select select "10"
select select "2"
select select "0"
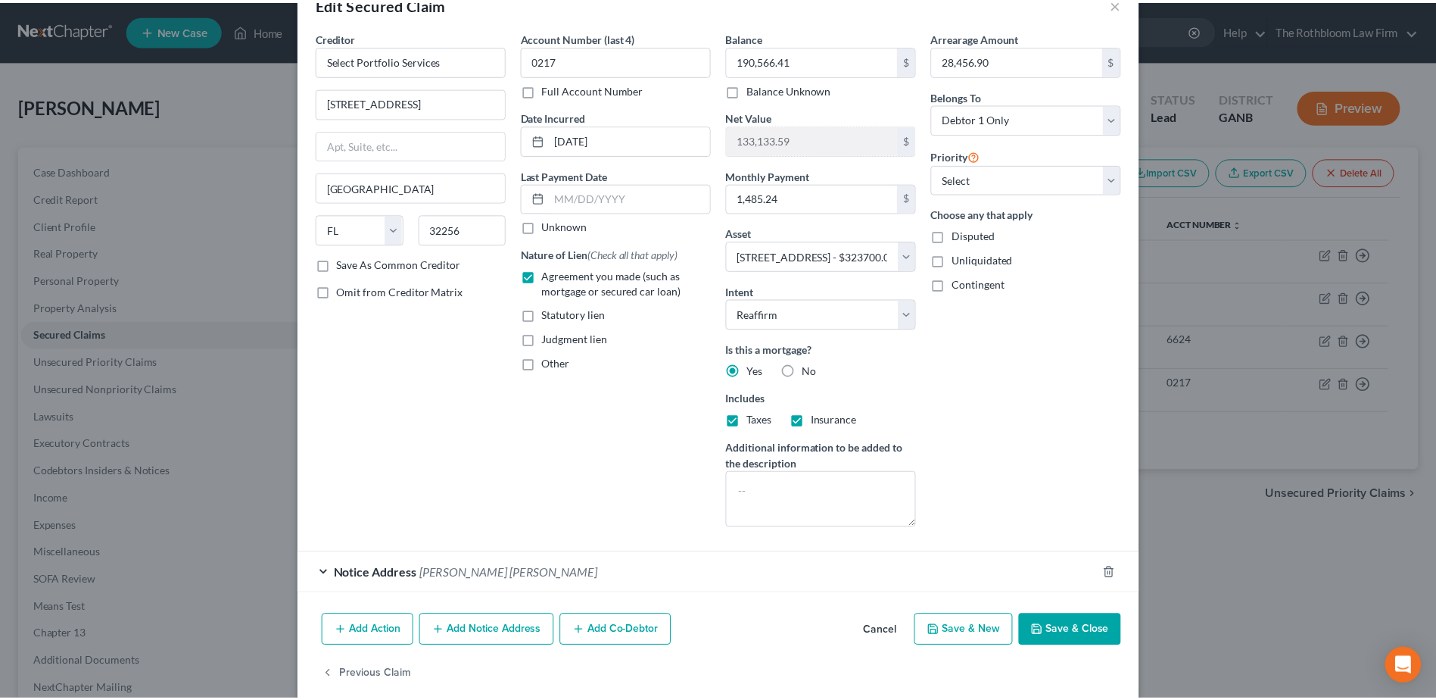
scroll to position [61, 0]
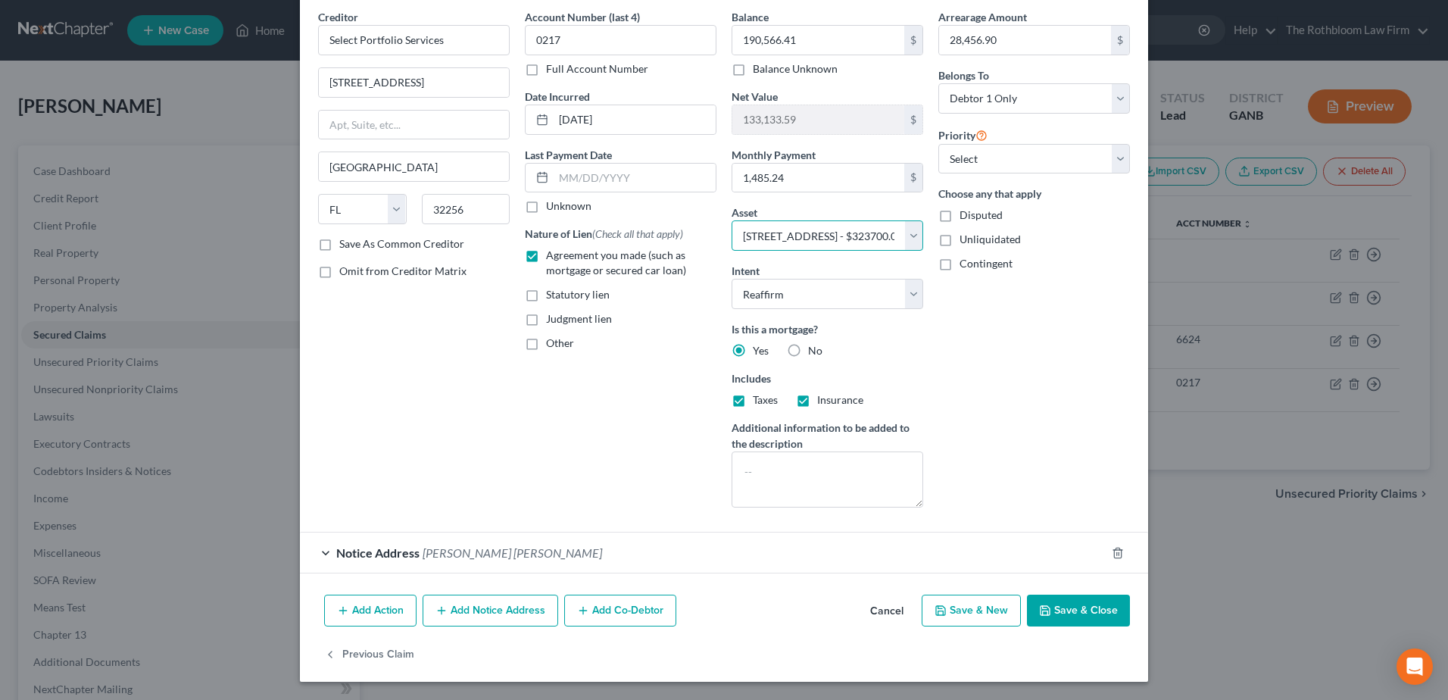
click at [904, 235] on select "Select Other Multiple Assets Cousin (Transfer) - $14000.0 2024 Tax Refund (owed…" at bounding box center [827, 235] width 192 height 30
drag, startPoint x: 454, startPoint y: 413, endPoint x: 550, endPoint y: 422, distance: 95.8
click at [454, 413] on div "Creditor * Select Portfolio Services [STREET_ADDRESS][GEOGRAPHIC_DATA] [US_STAT…" at bounding box center [413, 264] width 207 height 510
click at [1094, 607] on button "Save & Close" at bounding box center [1078, 610] width 103 height 32
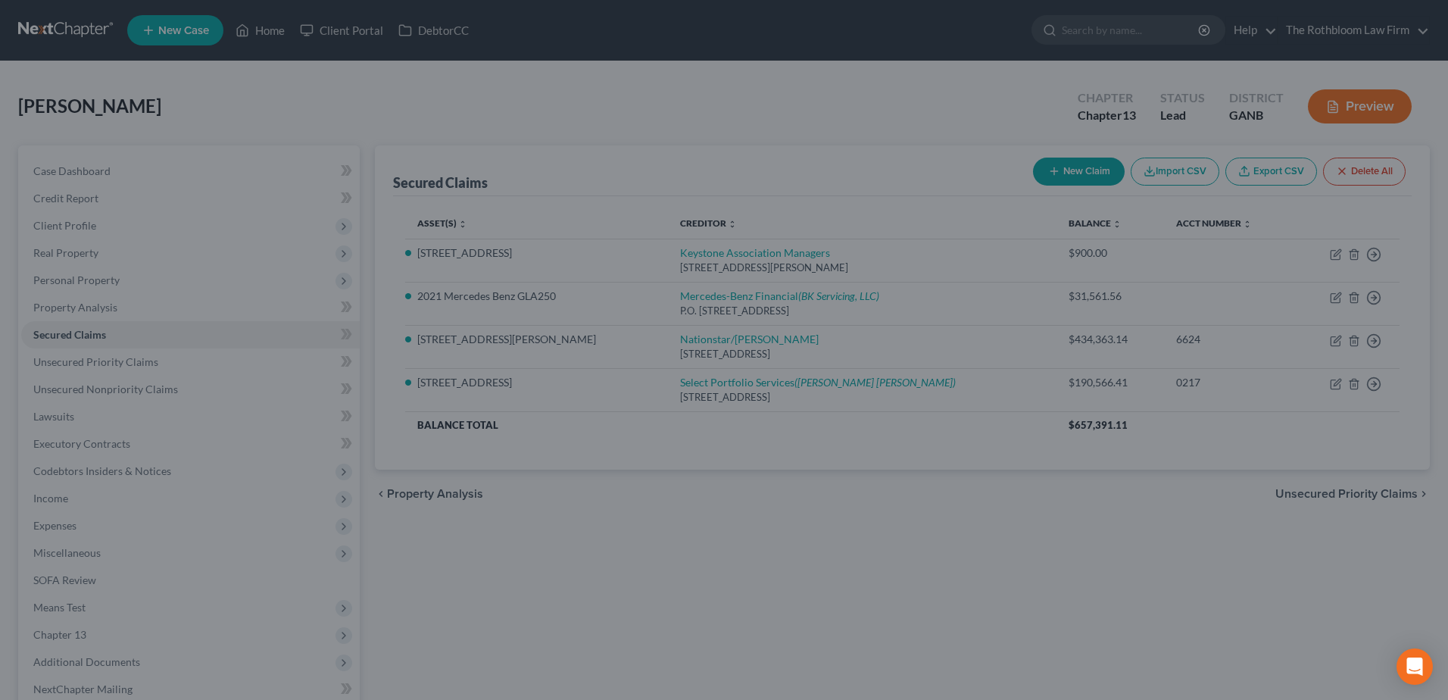
select select "10"
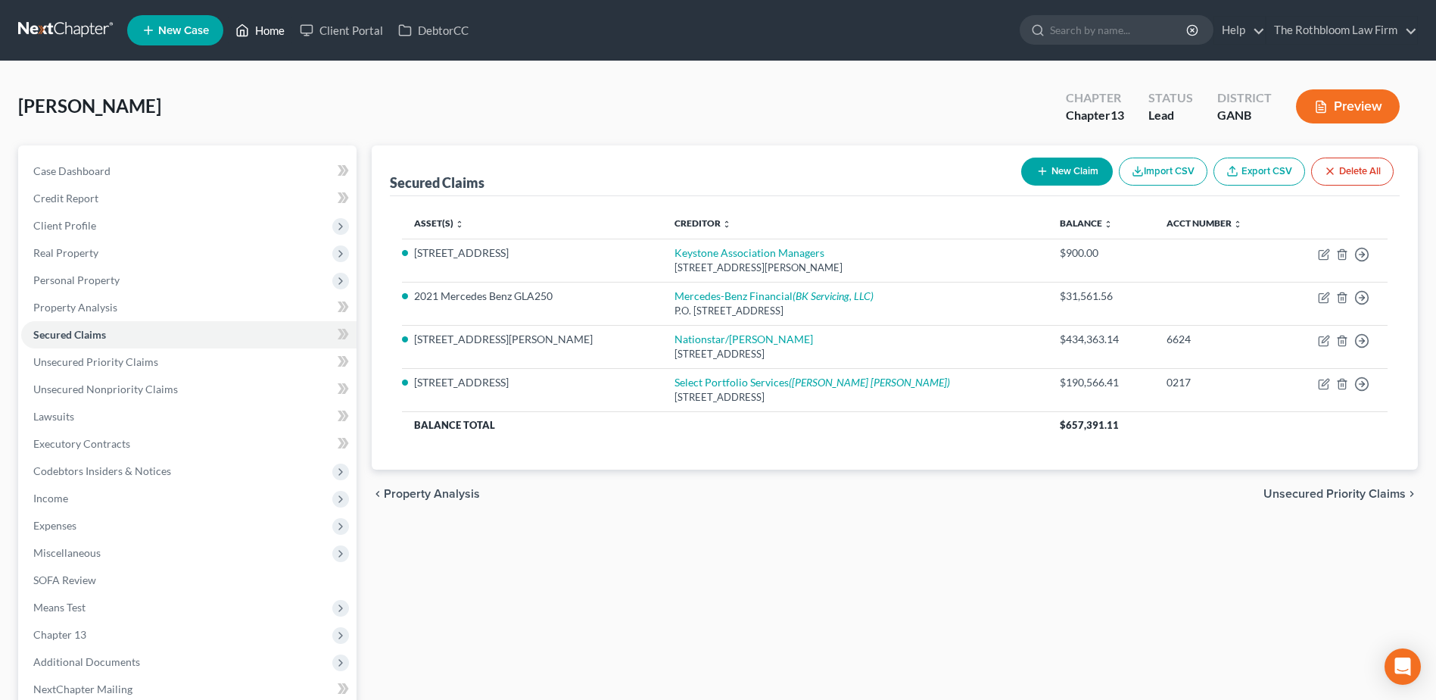
click at [281, 29] on link "Home" at bounding box center [260, 30] width 64 height 27
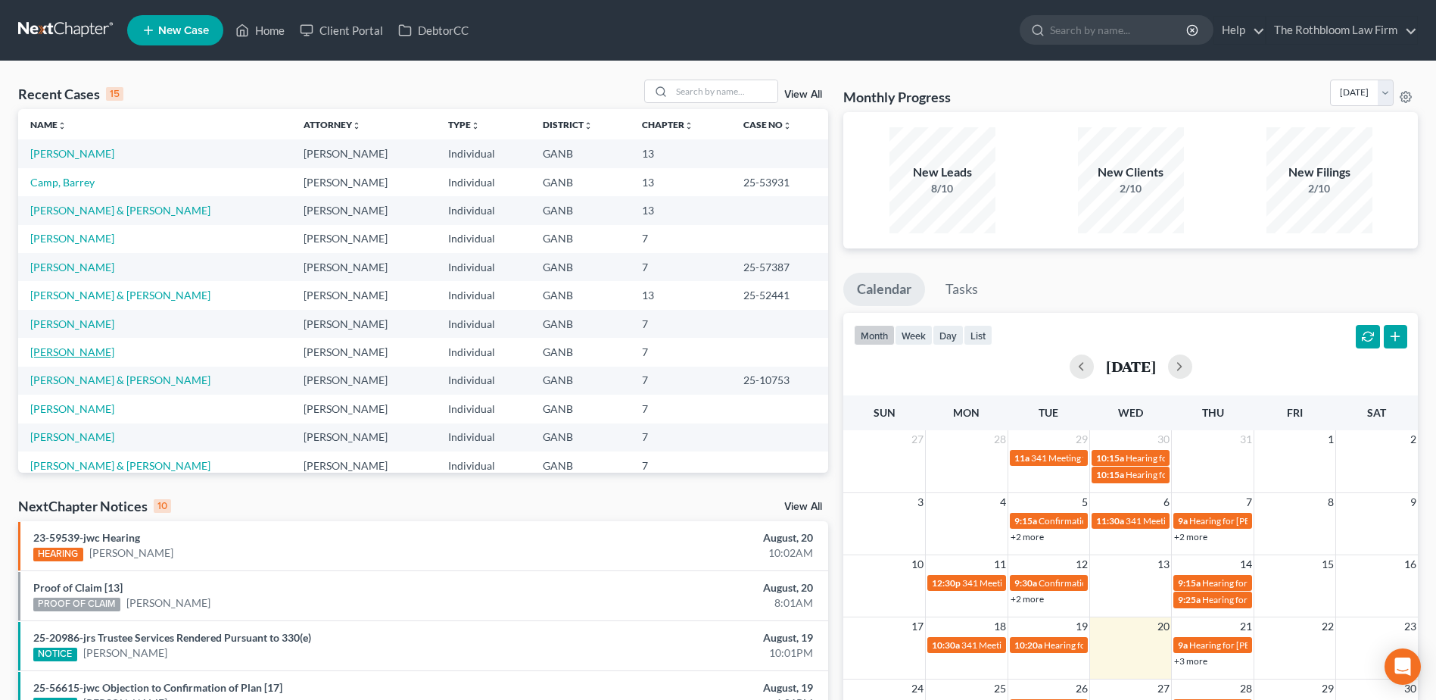
click at [68, 354] on link "[PERSON_NAME]" at bounding box center [72, 351] width 84 height 13
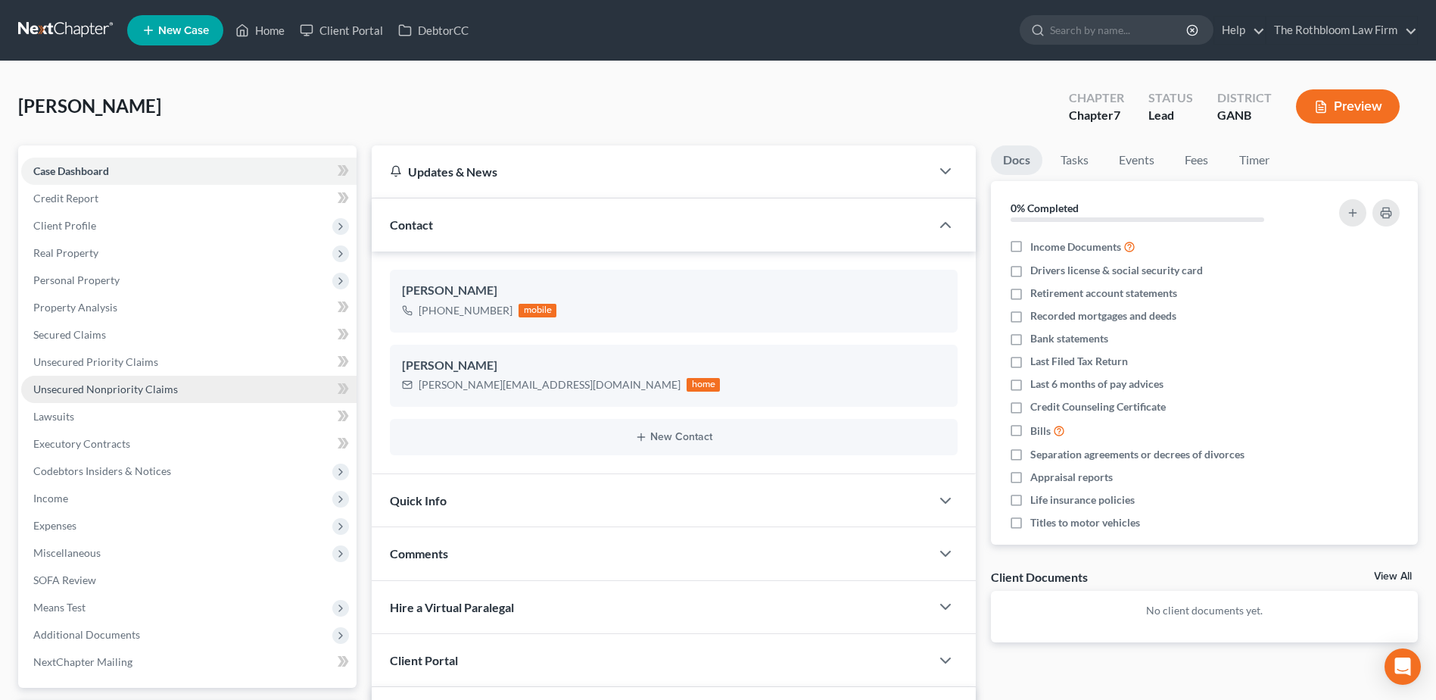
click at [98, 387] on span "Unsecured Nonpriority Claims" at bounding box center [105, 388] width 145 height 13
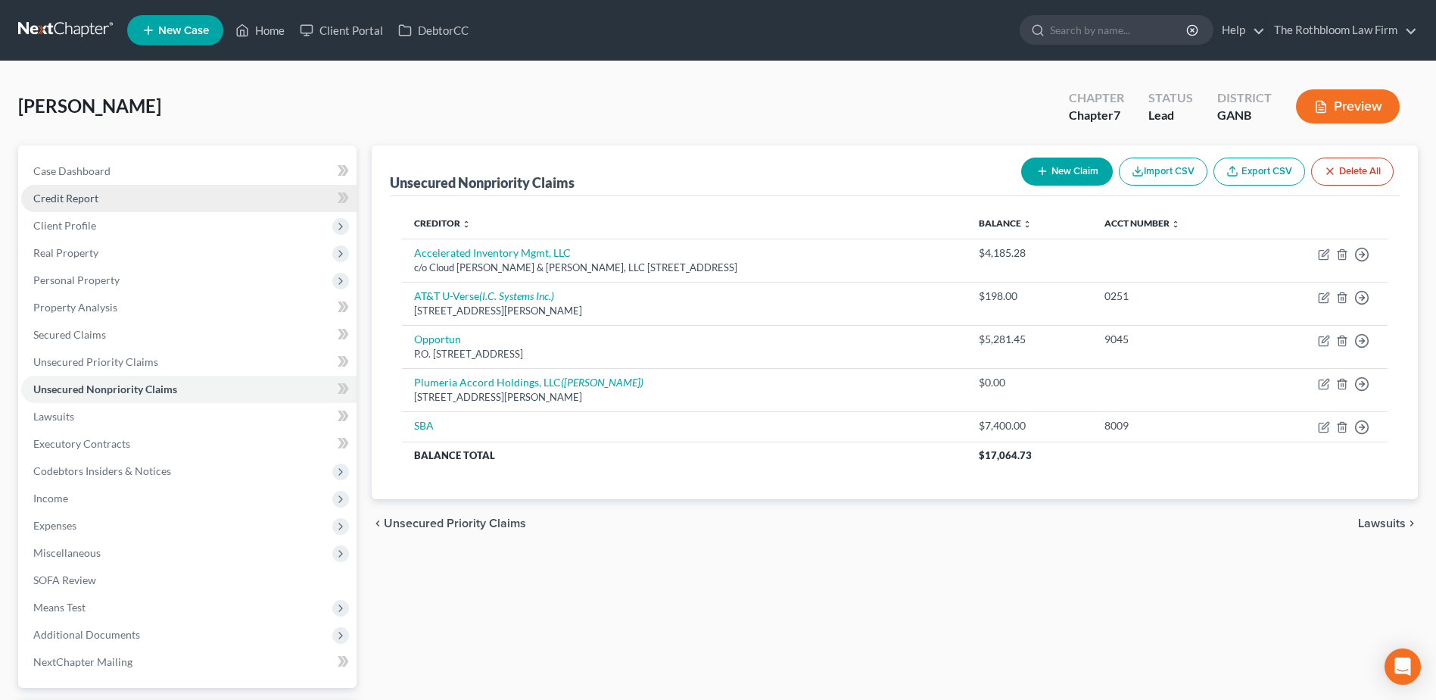
drag, startPoint x: 81, startPoint y: 192, endPoint x: 109, endPoint y: 191, distance: 28.0
click at [81, 192] on span "Credit Report" at bounding box center [65, 198] width 65 height 13
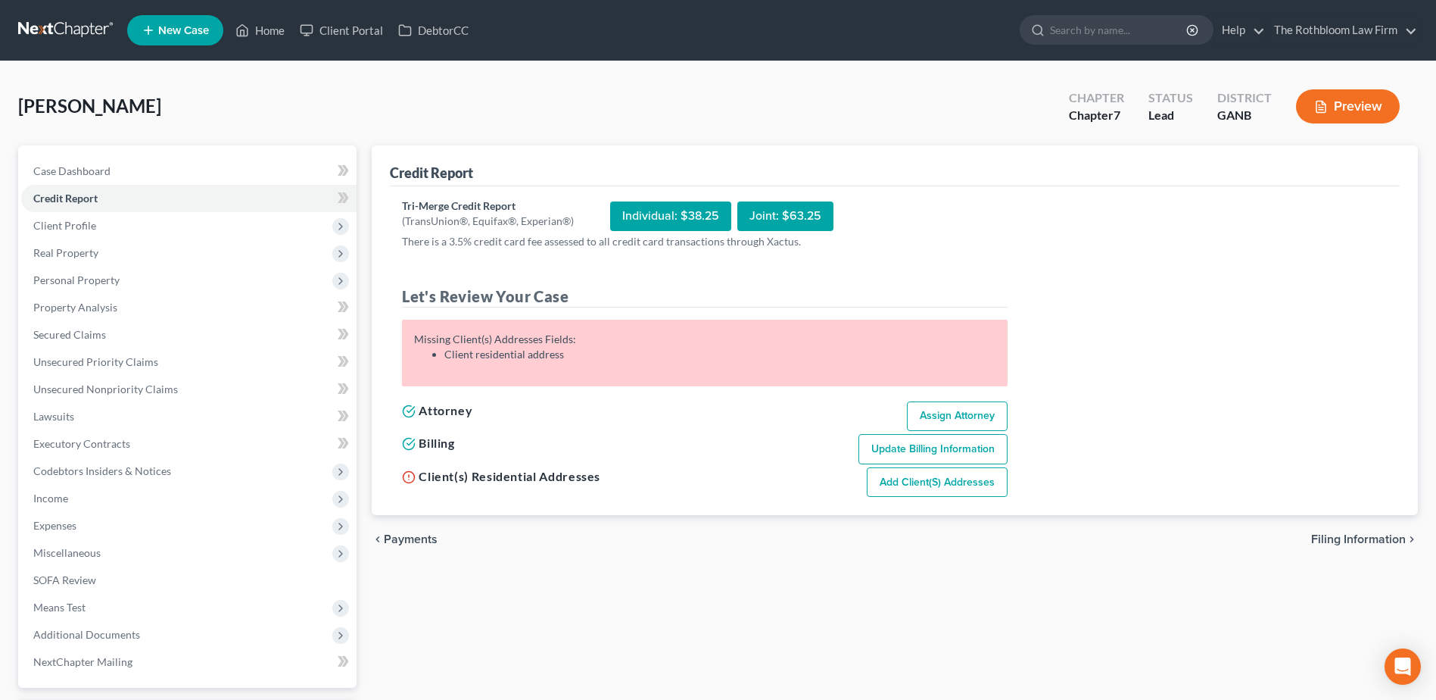
click at [602, 357] on li "Client residential address" at bounding box center [719, 354] width 551 height 15
click at [51, 196] on span "Credit Report" at bounding box center [65, 198] width 64 height 13
click at [649, 601] on div "Credit Report Tri-Merge Credit Report (TransUnion®, Equifax®, Experian®) Indivi…" at bounding box center [894, 459] width 1061 height 629
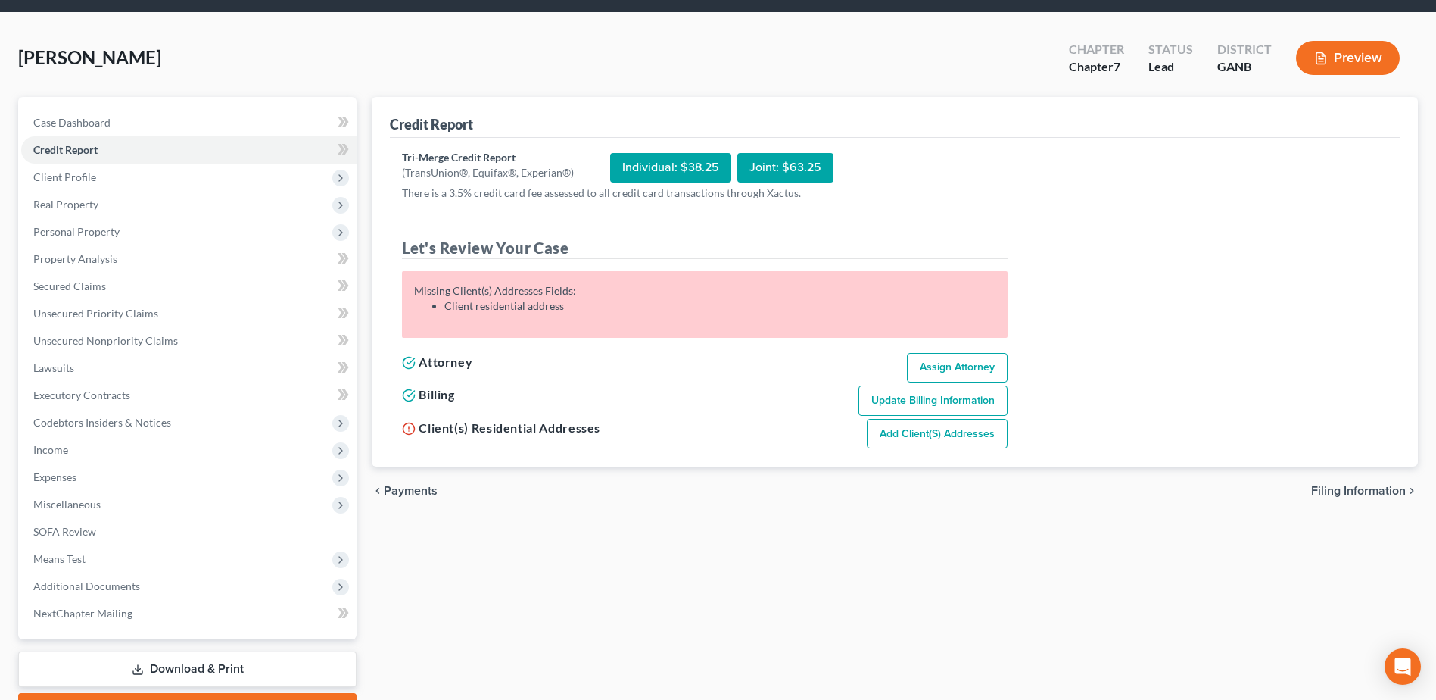
scroll to position [132, 0]
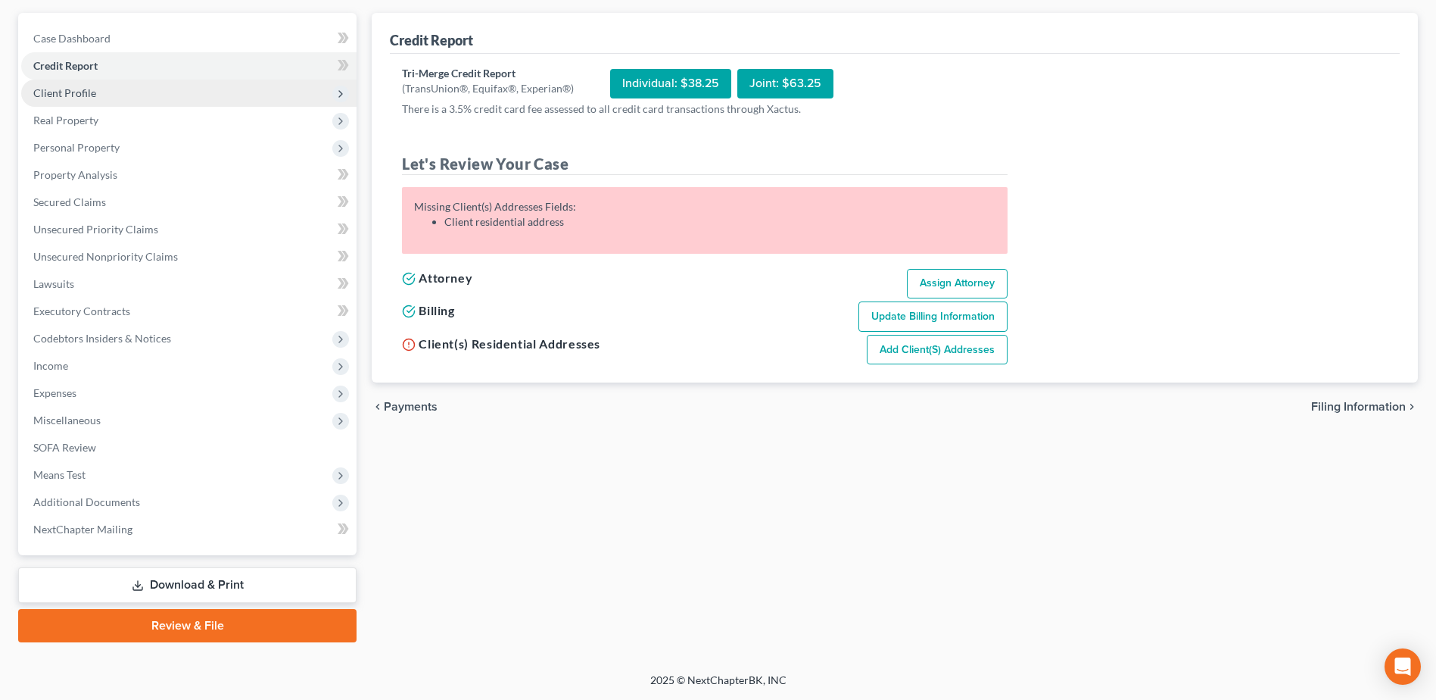
click at [56, 87] on span "Client Profile" at bounding box center [64, 92] width 63 height 13
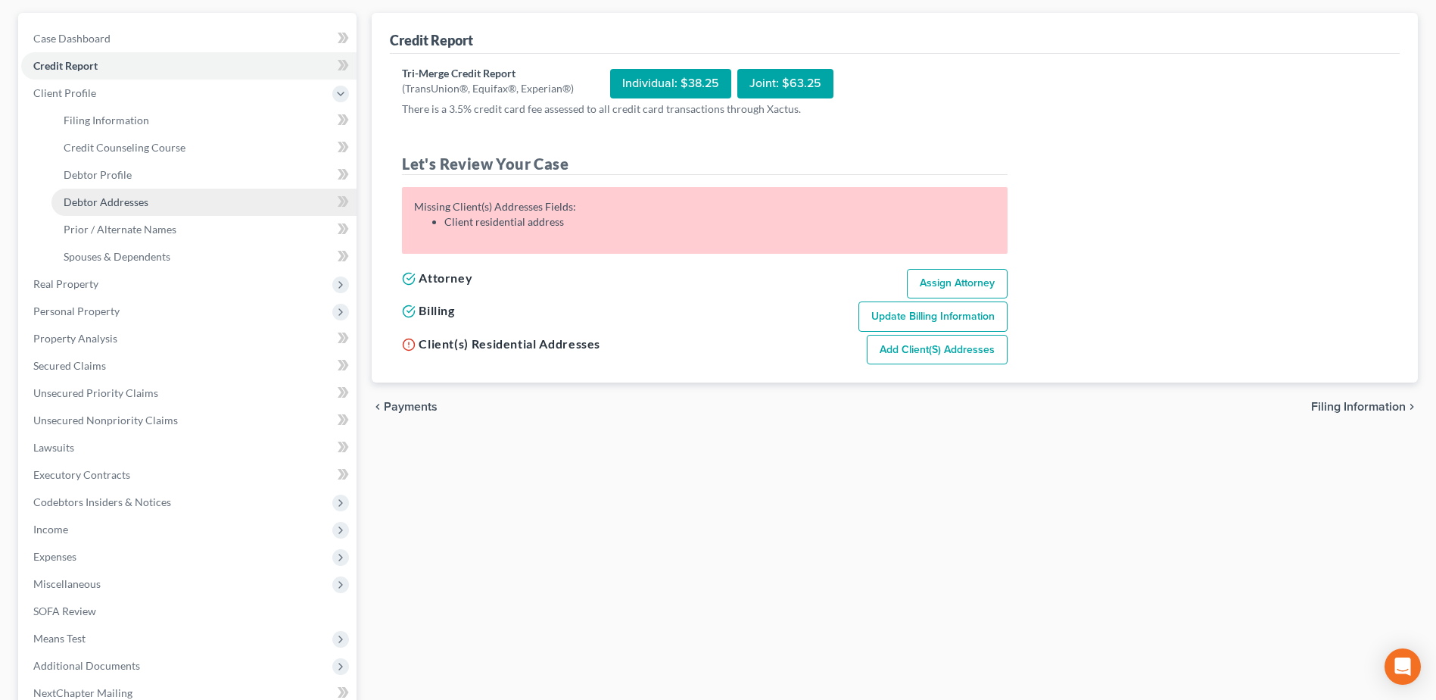
click at [95, 192] on link "Debtor Addresses" at bounding box center [203, 202] width 305 height 27
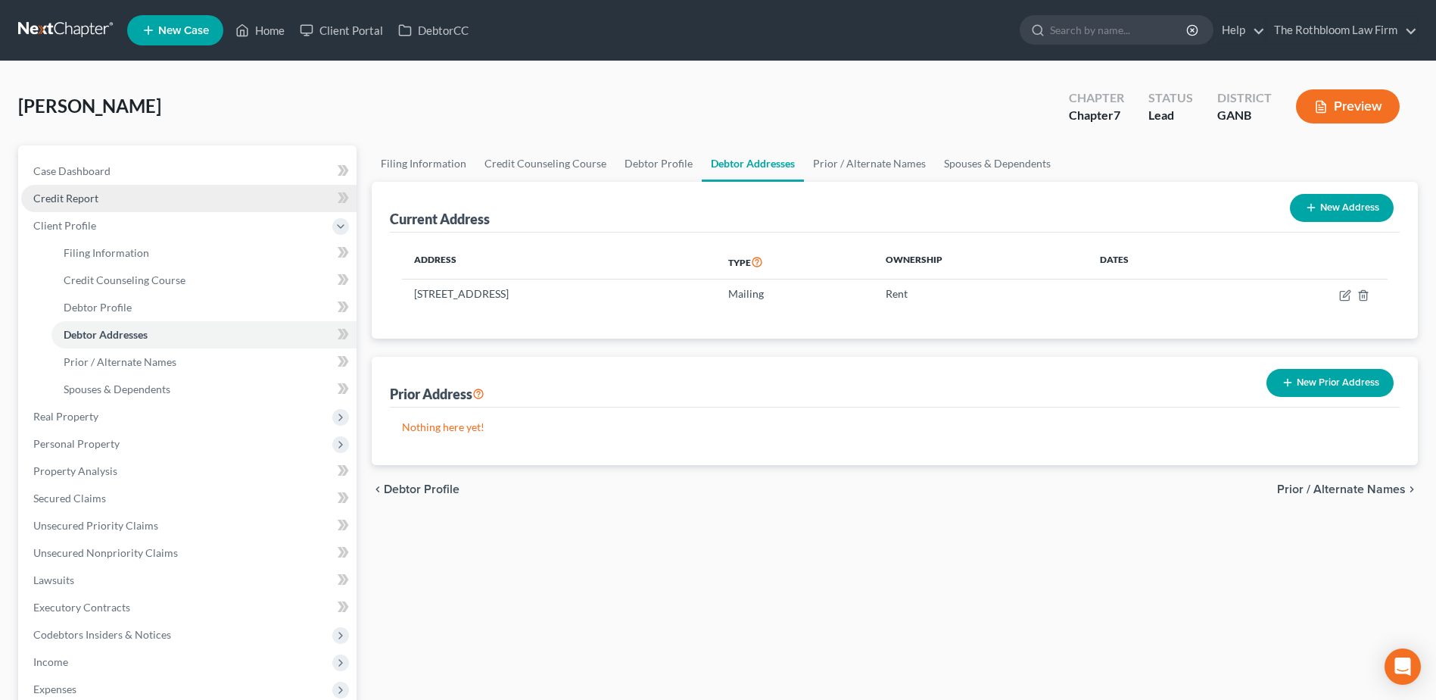
click at [54, 195] on span "Credit Report" at bounding box center [65, 198] width 65 height 13
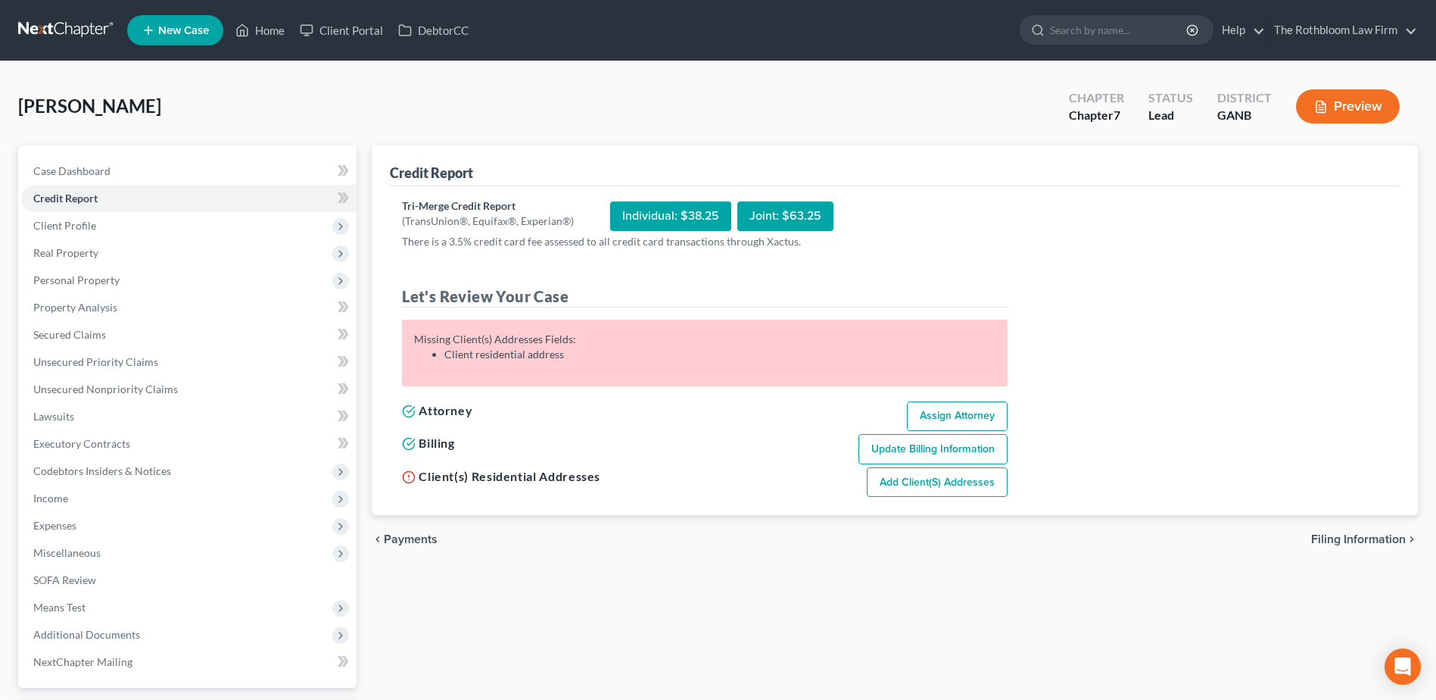
click at [1157, 305] on div "Tri-Merge Credit Report (TransUnion®, Equifax®, Experian®) Individual: $38.25 J…" at bounding box center [895, 347] width 986 height 299
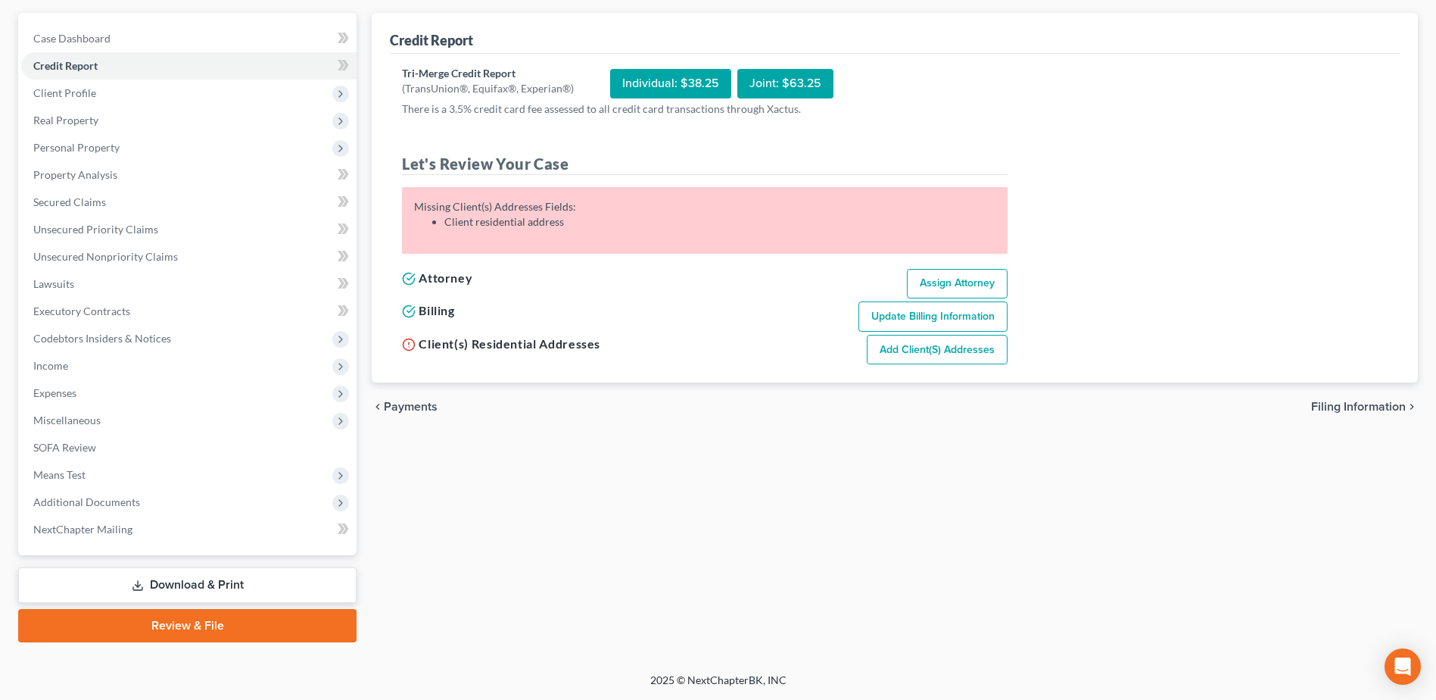
click at [1110, 145] on div "Tri-Merge Credit Report (TransUnion®, Equifax®, Experian®) Individual: $38.25 J…" at bounding box center [895, 215] width 986 height 299
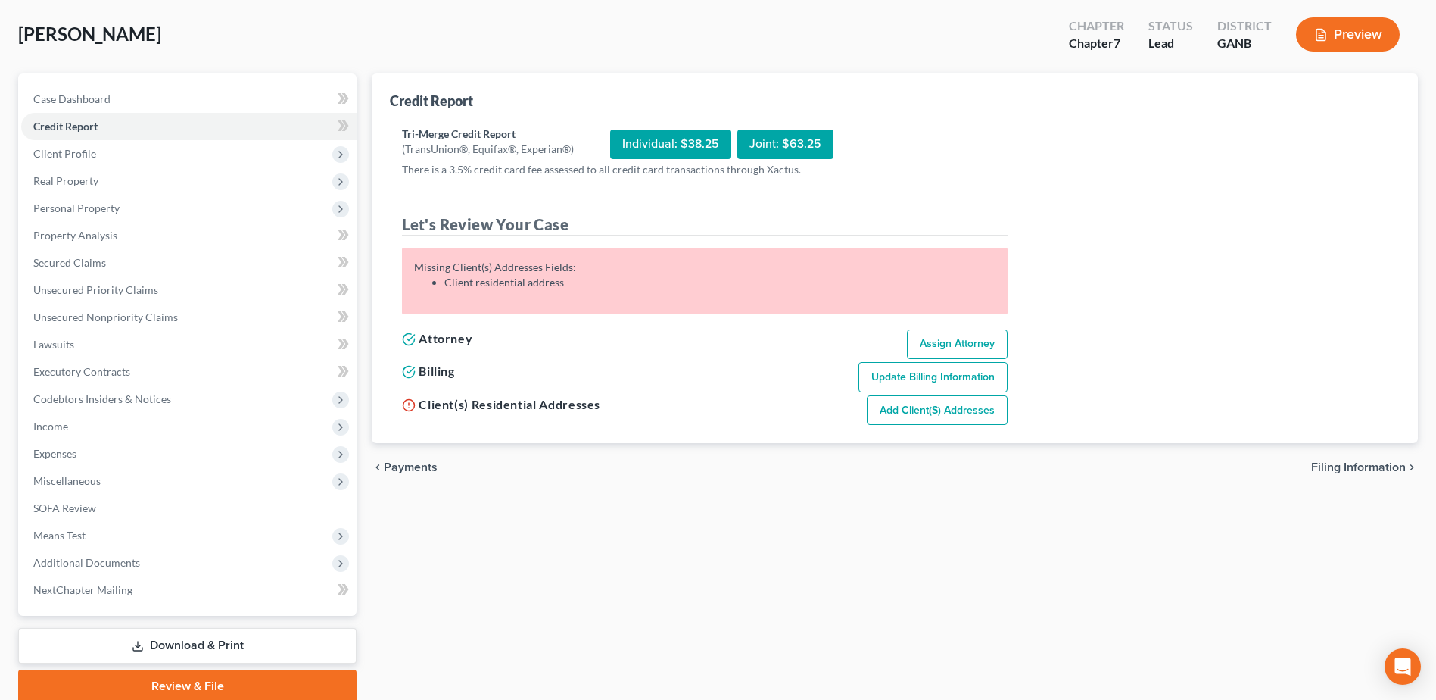
scroll to position [0, 0]
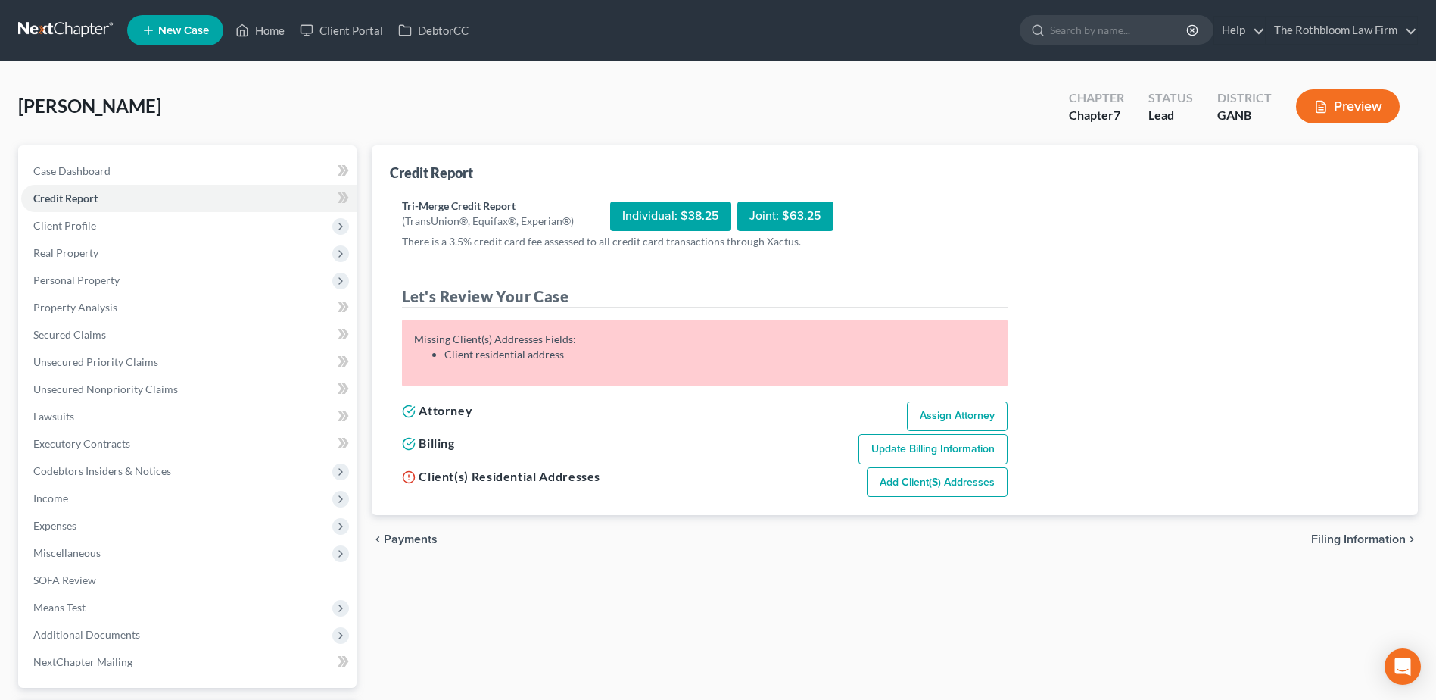
drag, startPoint x: 499, startPoint y: 472, endPoint x: 771, endPoint y: 483, distance: 272.0
click at [500, 472] on h5 "Client(s) Residential Addresses" at bounding box center [501, 476] width 198 height 18
click at [920, 483] on link "Add Client(s) Addresses" at bounding box center [937, 482] width 141 height 30
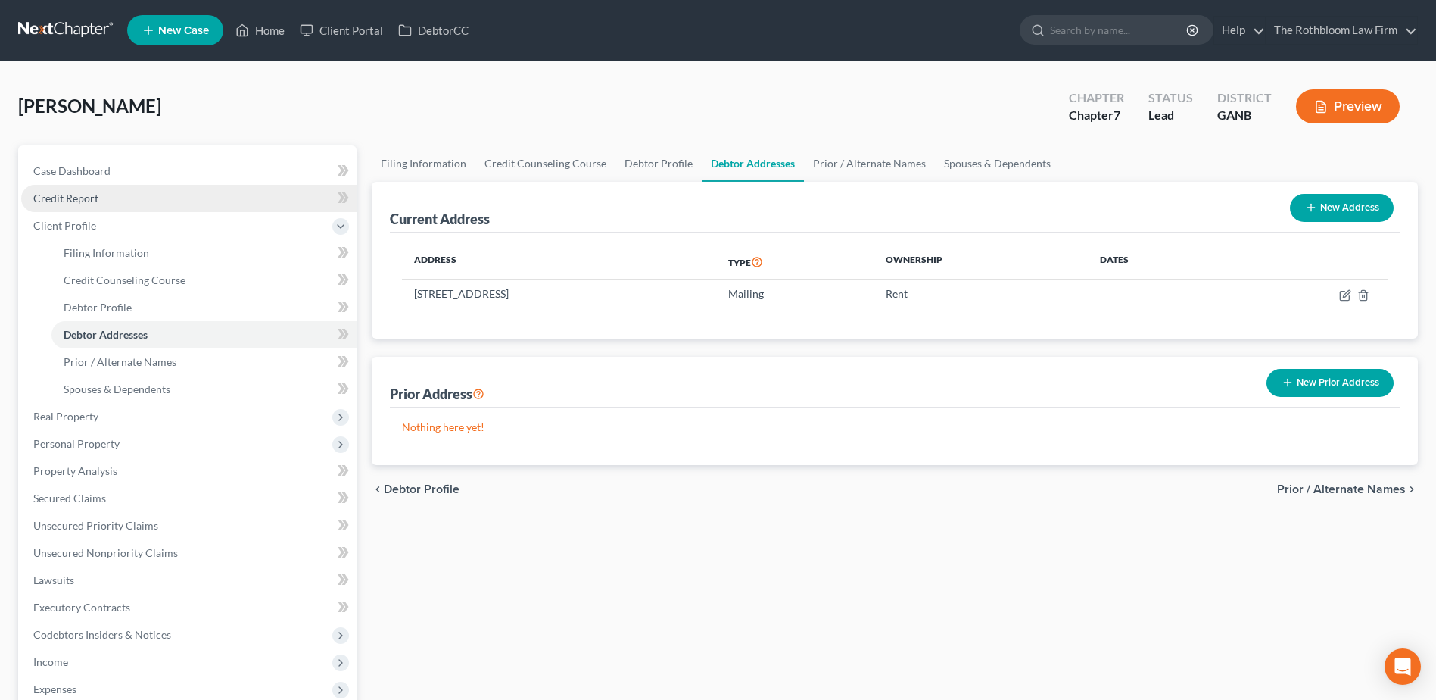
click at [50, 195] on span "Credit Report" at bounding box center [65, 198] width 65 height 13
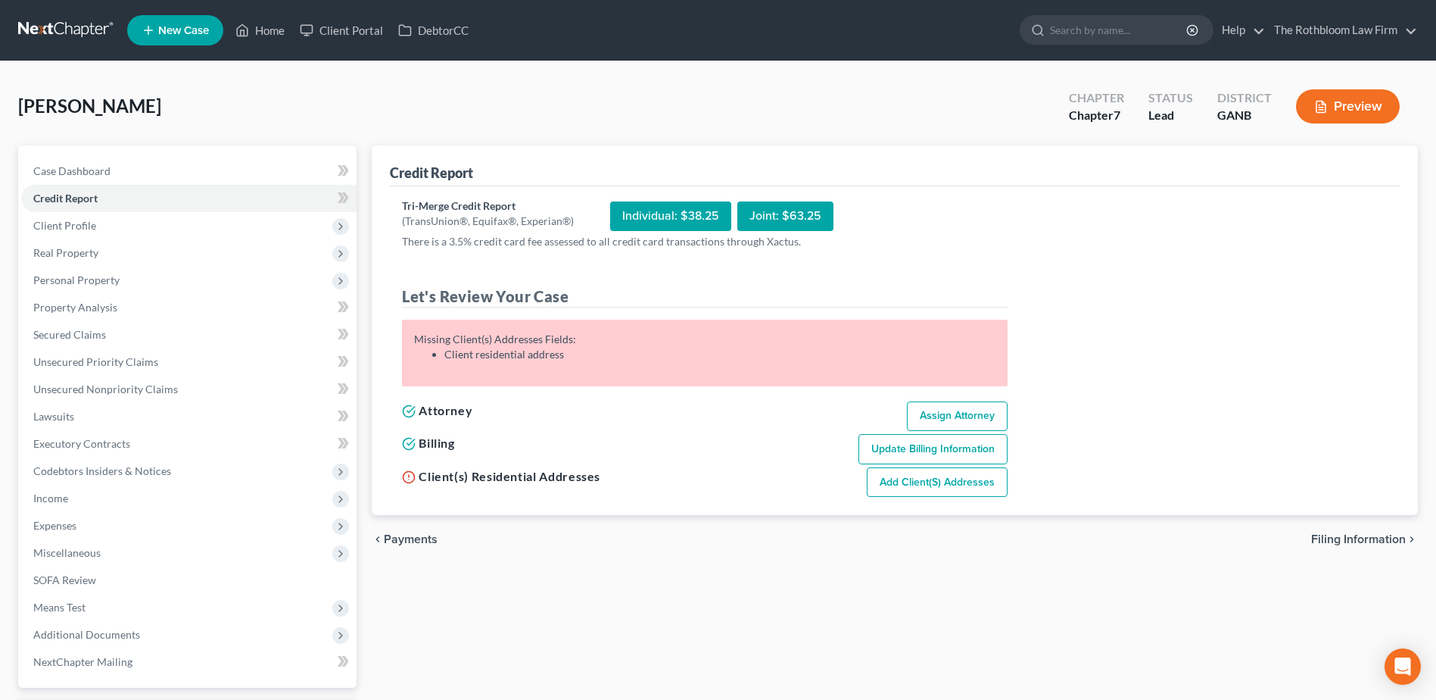
click at [571, 341] on div "Missing Client(s) Addresses Fields: Client residential address" at bounding box center [704, 347] width 581 height 30
click at [700, 363] on div "Please assign an attorney for this case. Missing Billing Information Fields: Mi…" at bounding box center [705, 352] width 606 height 67
